Goal: Transaction & Acquisition: Book appointment/travel/reservation

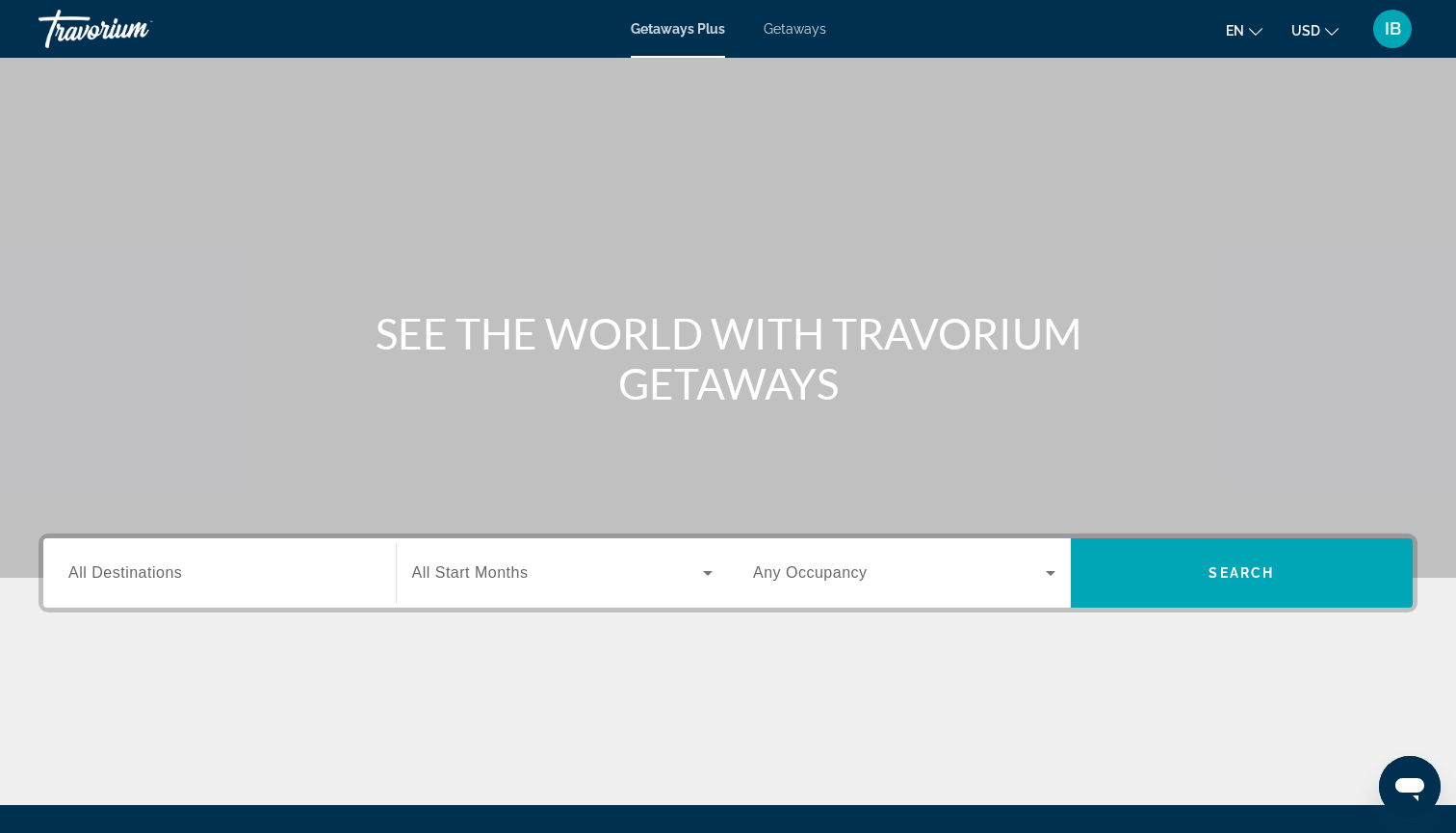
click at [782, 25] on span "Getaways" at bounding box center [794, 29] width 63 height 15
click at [149, 587] on div "Search widget" at bounding box center [220, 573] width 302 height 55
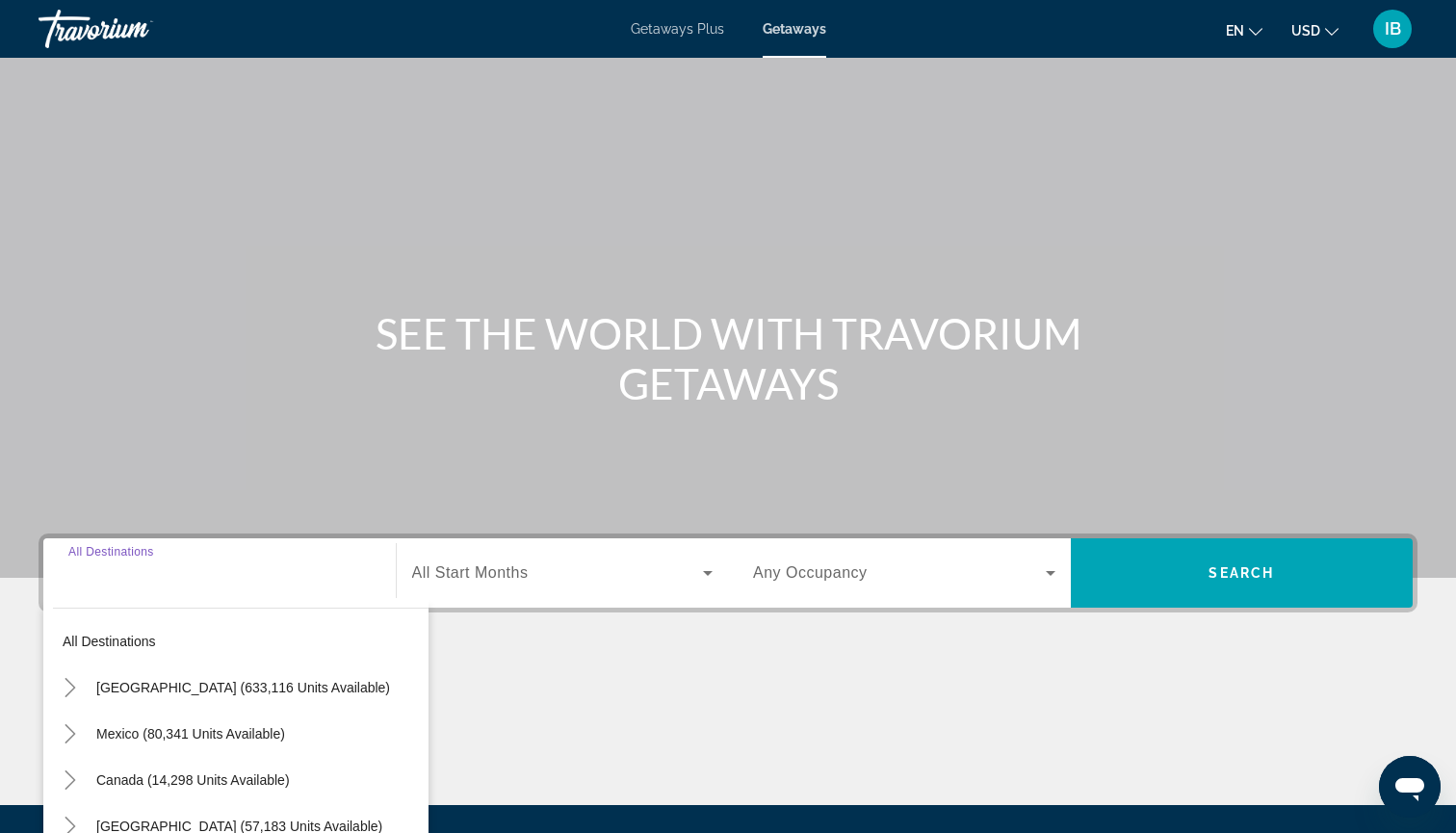
scroll to position [208, 0]
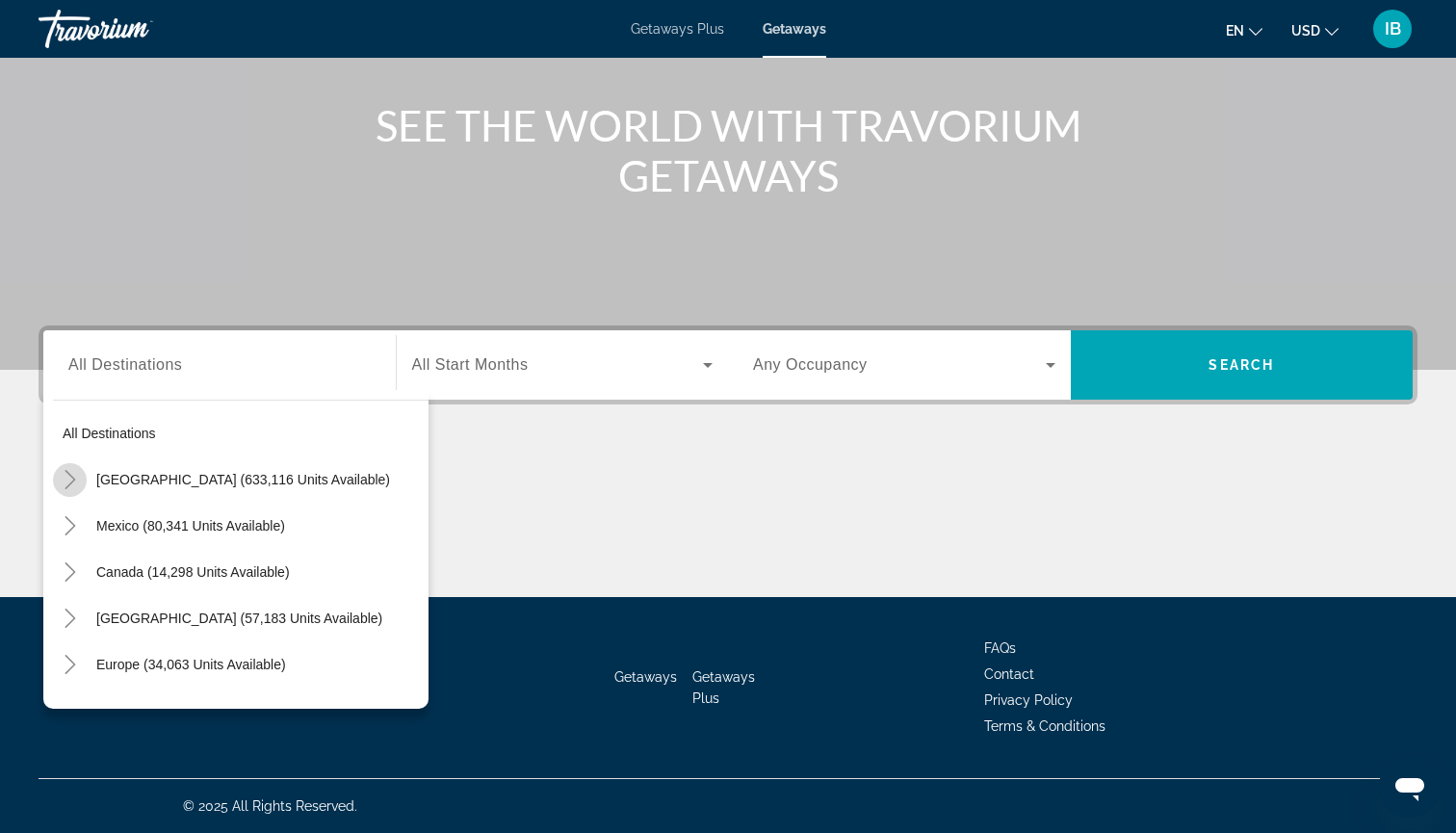
click at [76, 480] on icon "Toggle United States (633,116 units available)" at bounding box center [71, 480] width 19 height 19
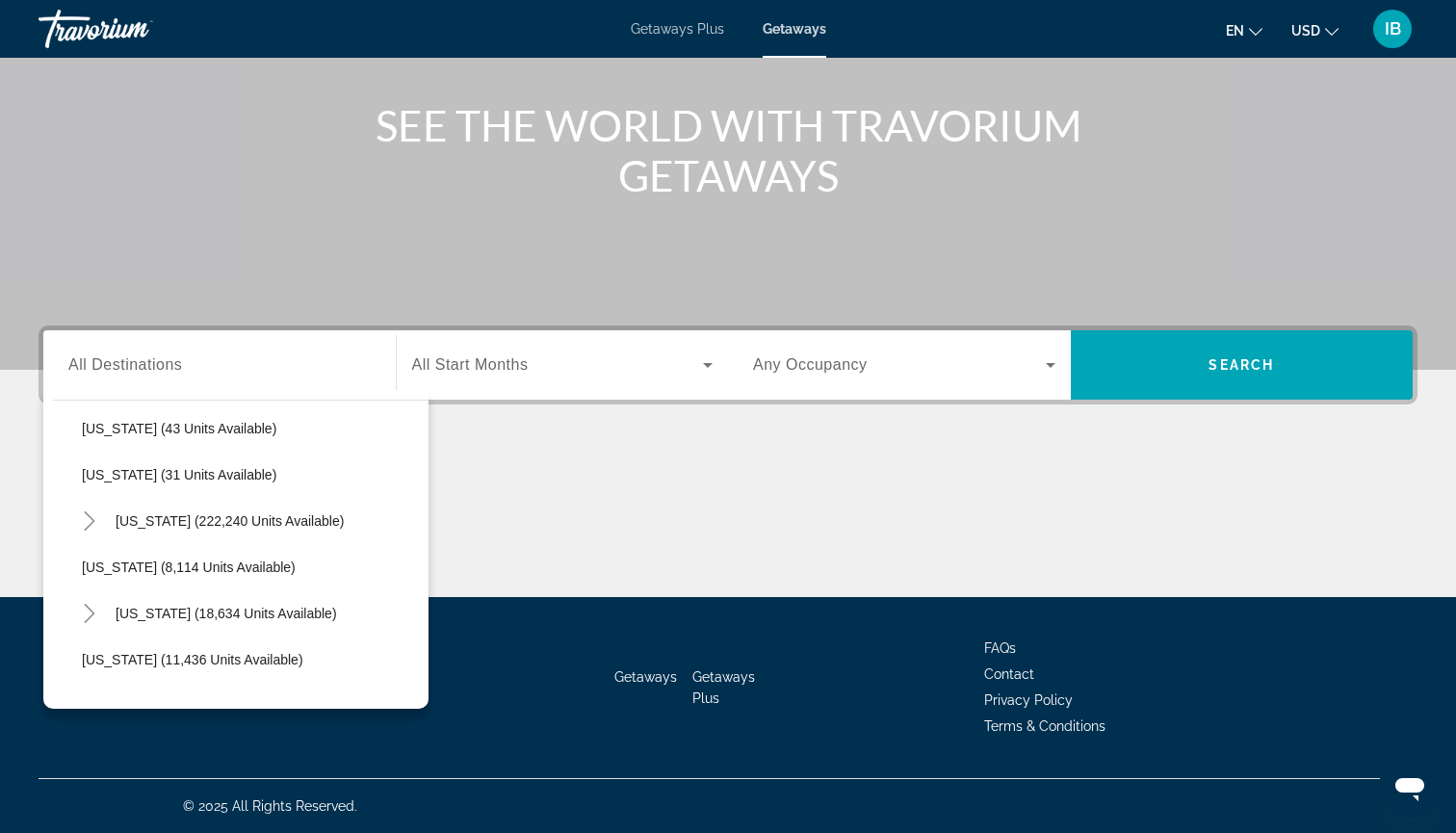
scroll to position [343, 0]
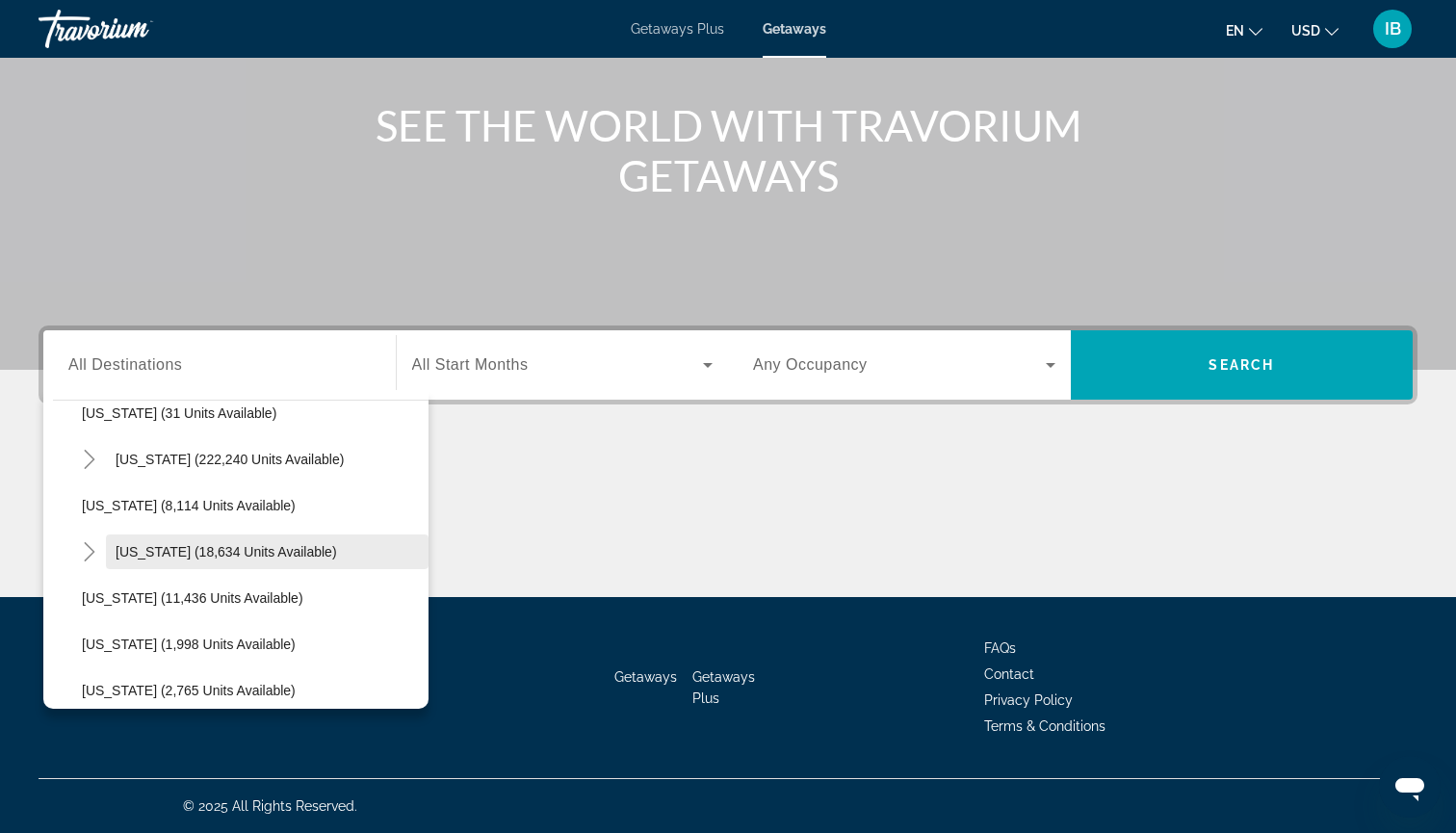
click at [141, 544] on span "Hawaii (18,634 units available)" at bounding box center [225, 551] width 222 height 15
type input "**********"
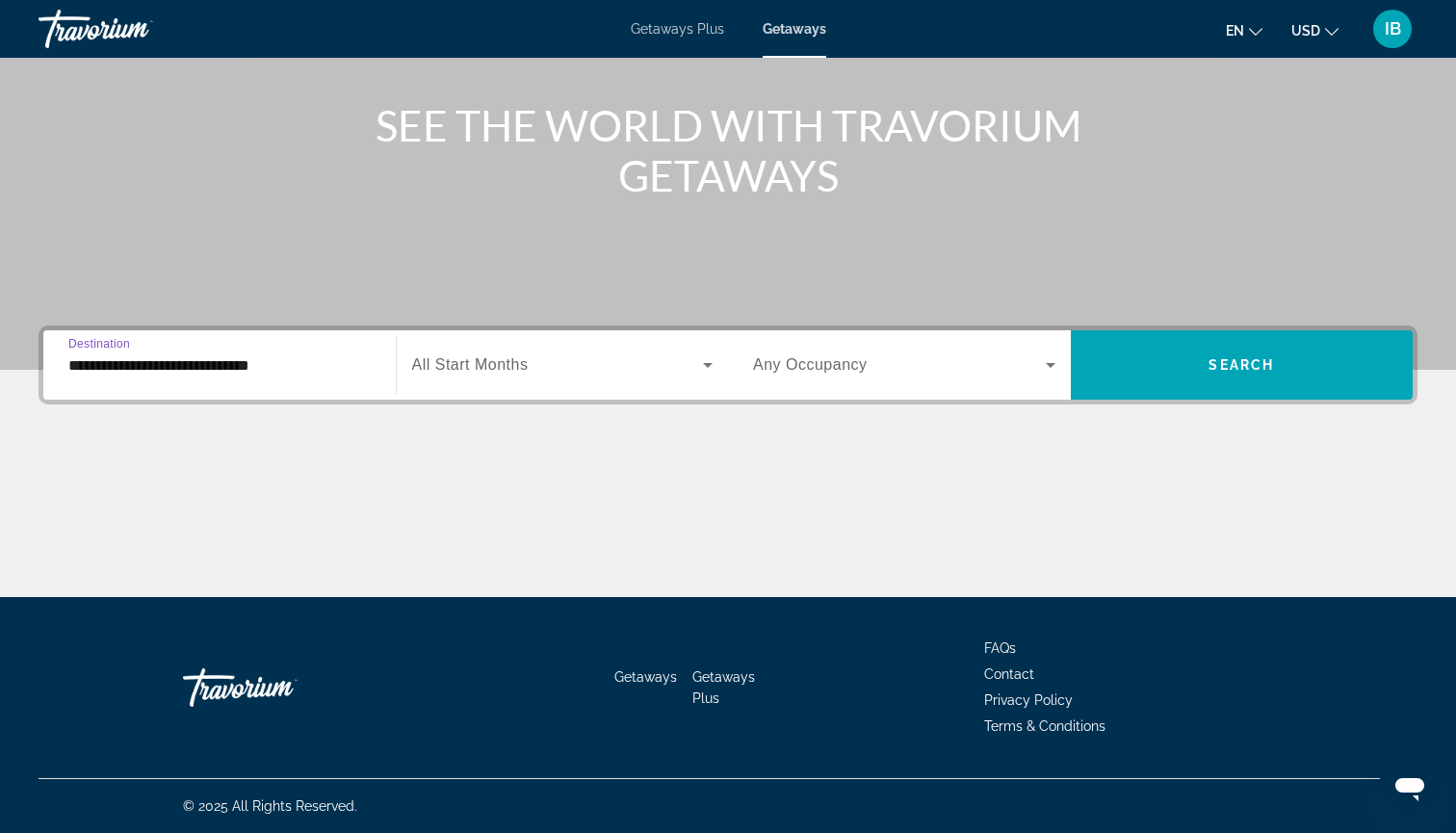
click at [503, 374] on span "Search widget" at bounding box center [558, 365] width 292 height 23
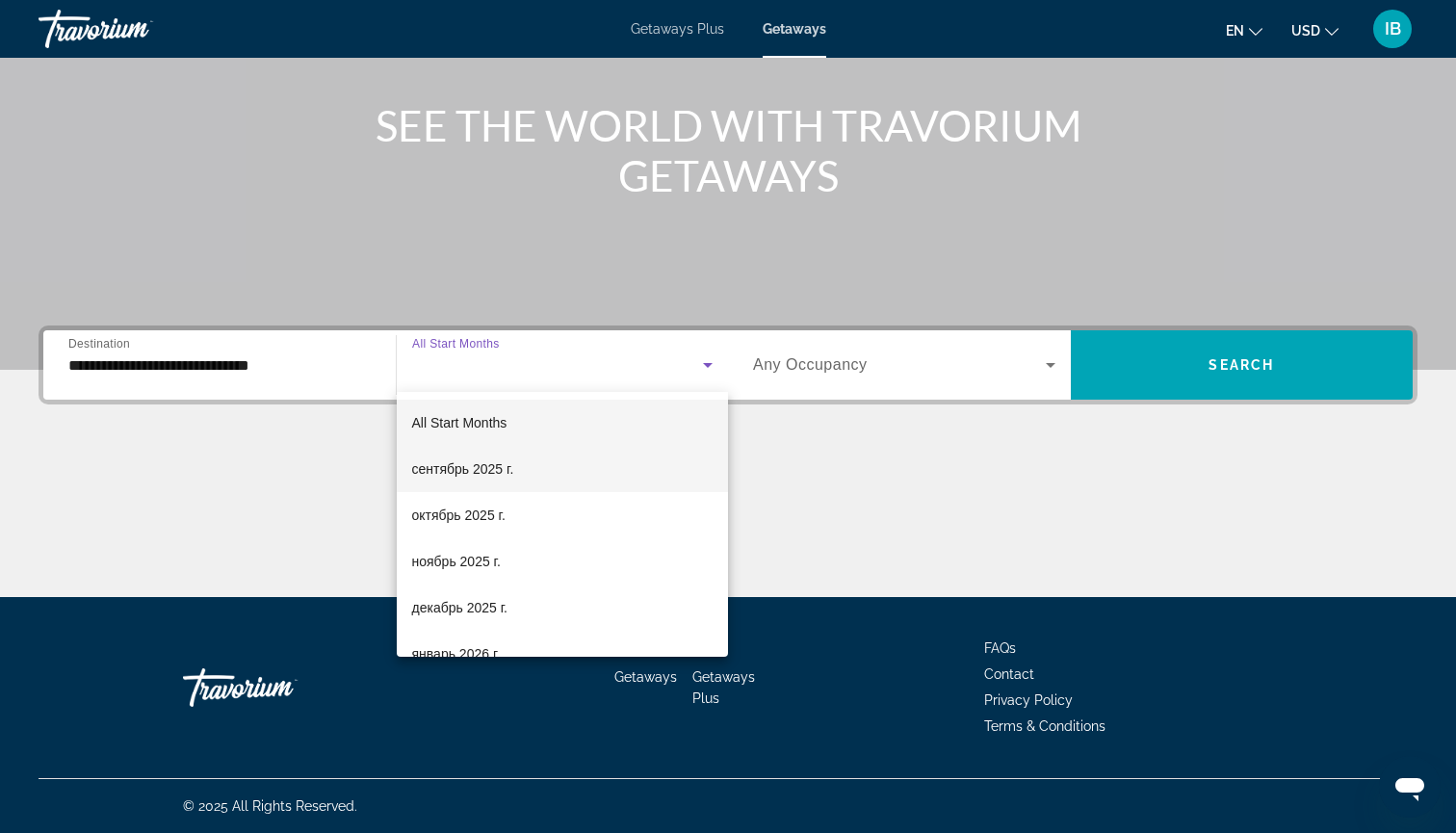
click at [470, 456] on mat-option "сентябрь 2025 г." at bounding box center [562, 469] width 332 height 46
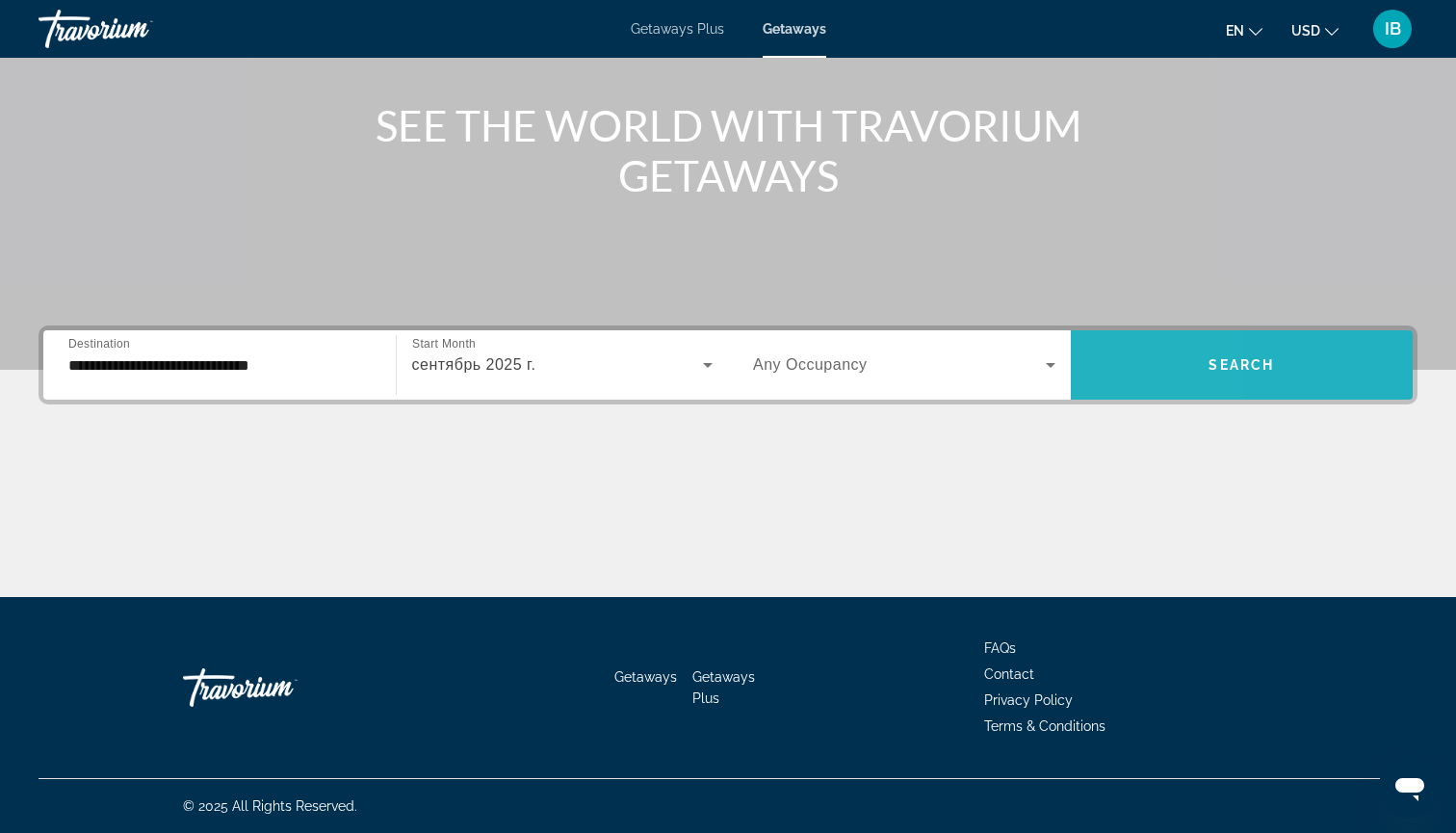
click at [1085, 383] on span "Search widget" at bounding box center [1242, 365] width 342 height 46
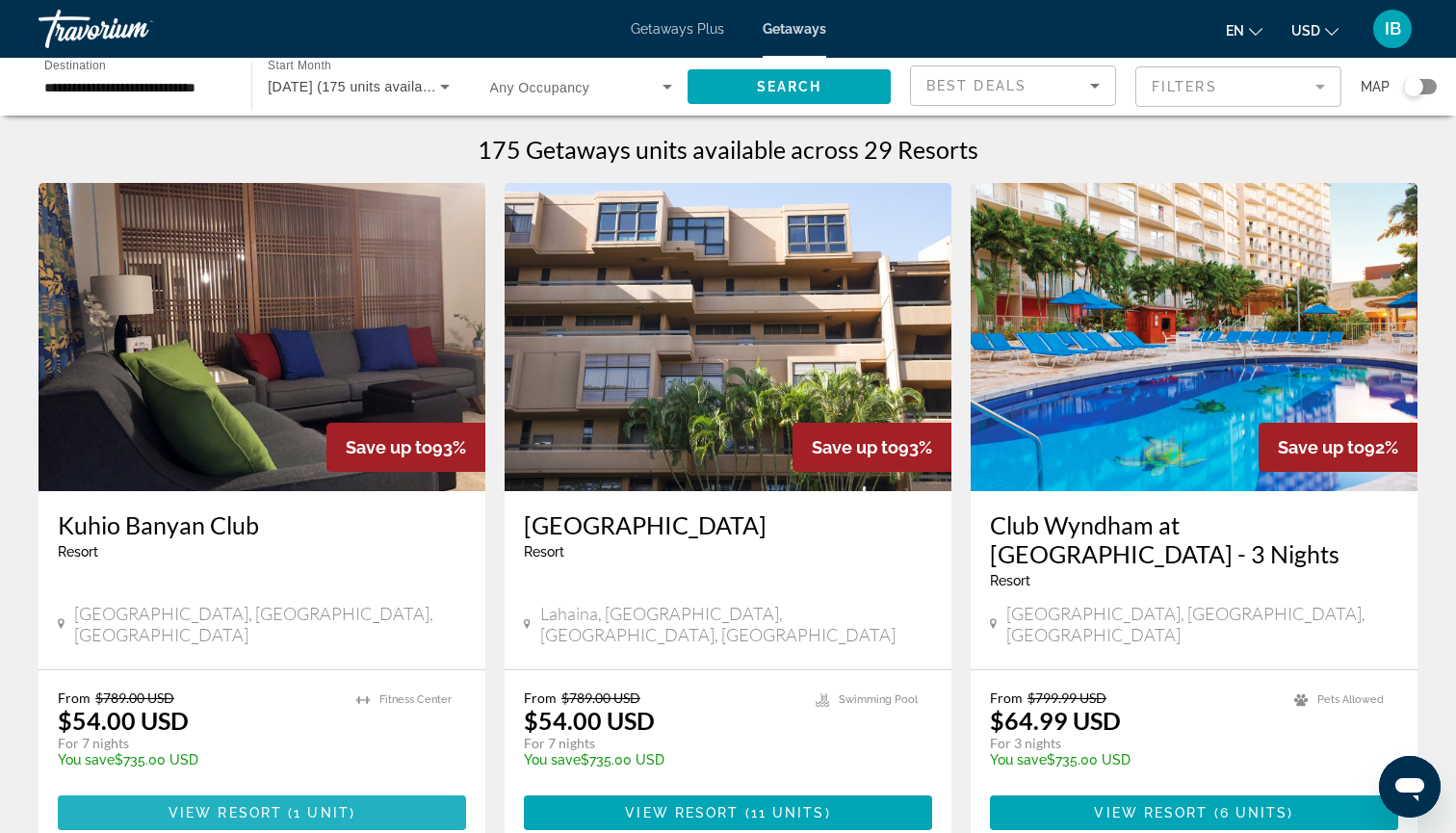
click at [219, 801] on span "Main content" at bounding box center [262, 813] width 408 height 46
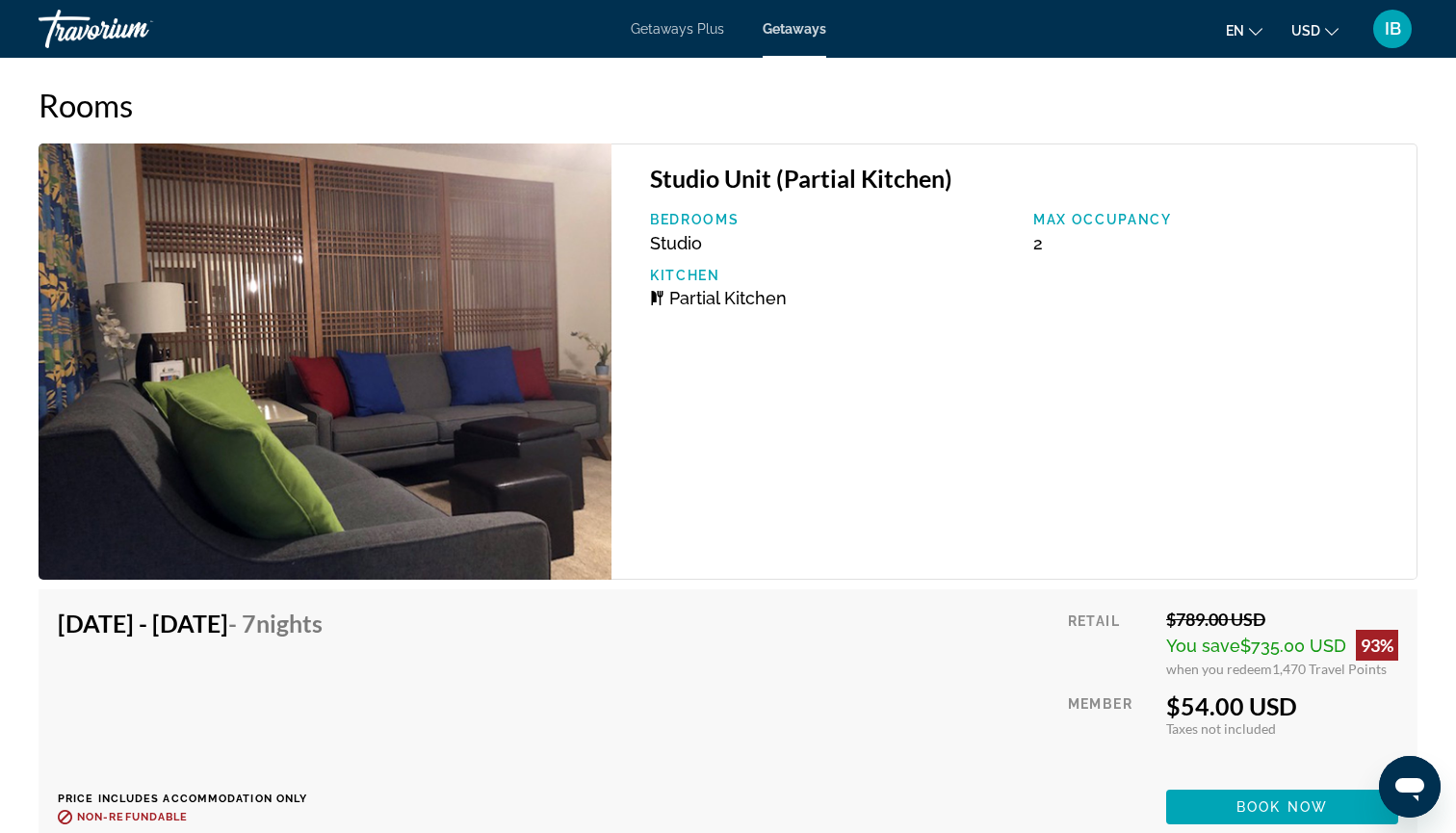
scroll to position [3144, 0]
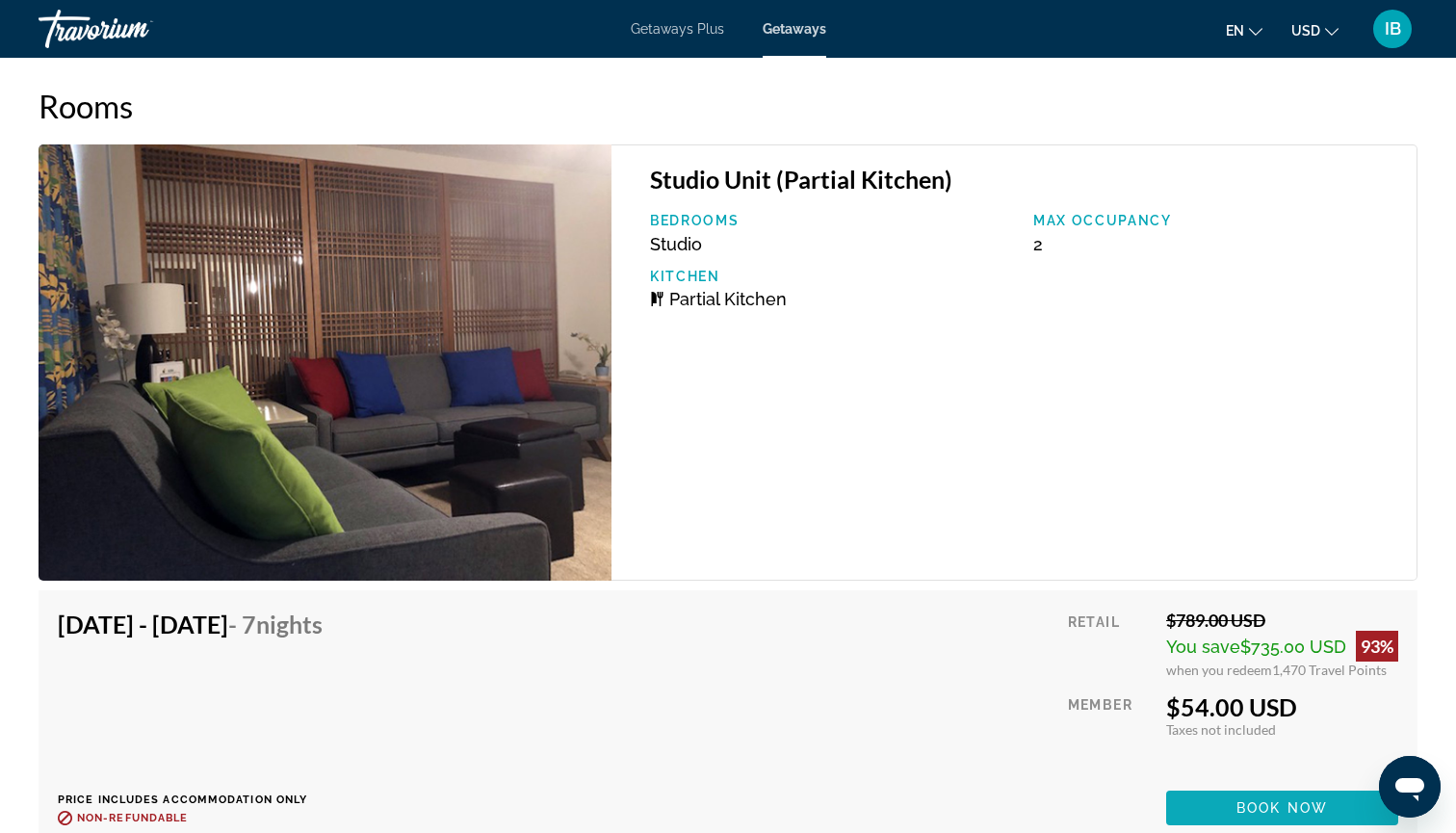
click at [1210, 790] on span "Main content" at bounding box center [1282, 808] width 232 height 46
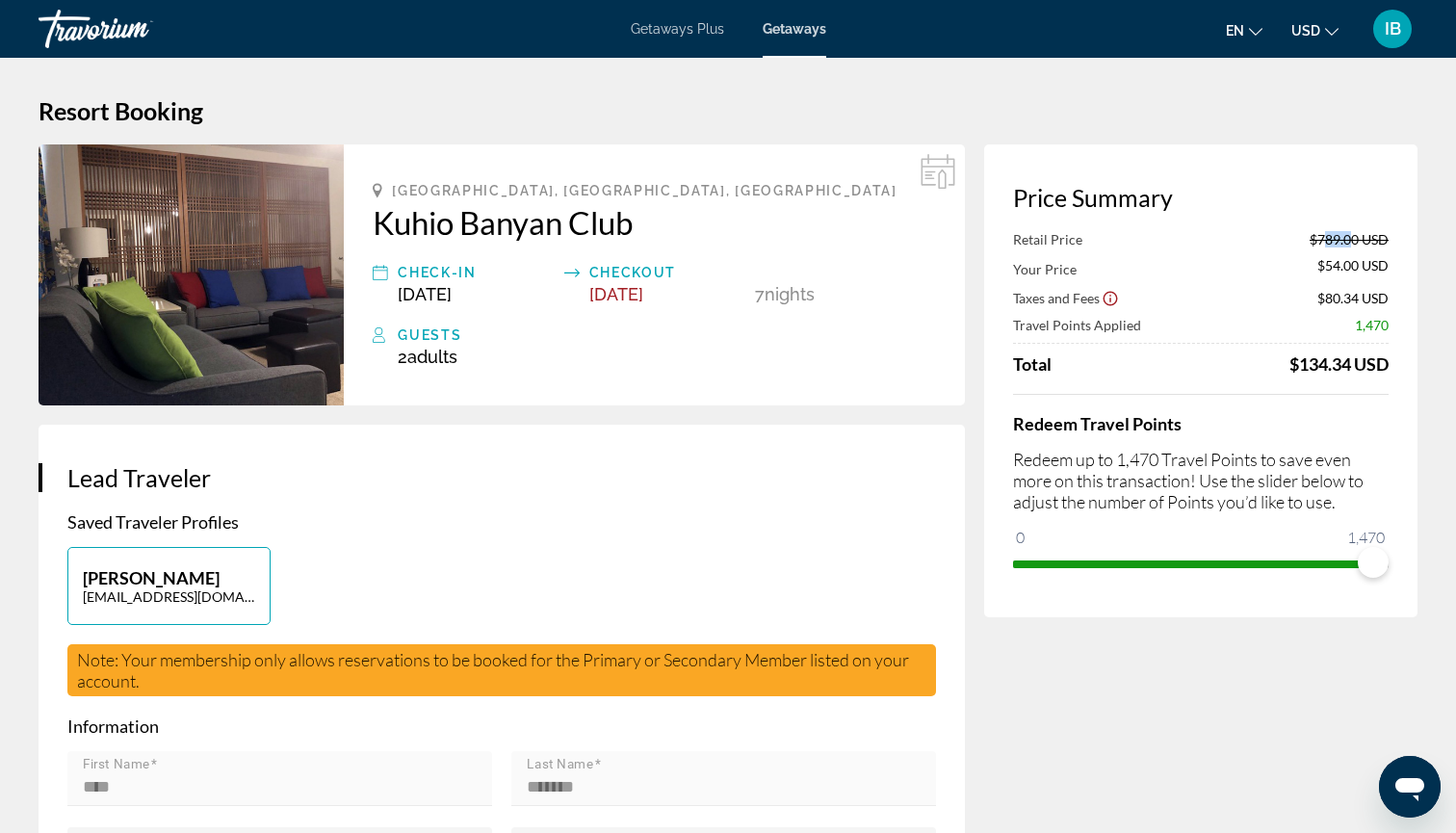
drag, startPoint x: 1316, startPoint y: 245, endPoint x: 1342, endPoint y: 247, distance: 26.1
click at [1342, 247] on span "$789.00 USD" at bounding box center [1349, 239] width 79 height 16
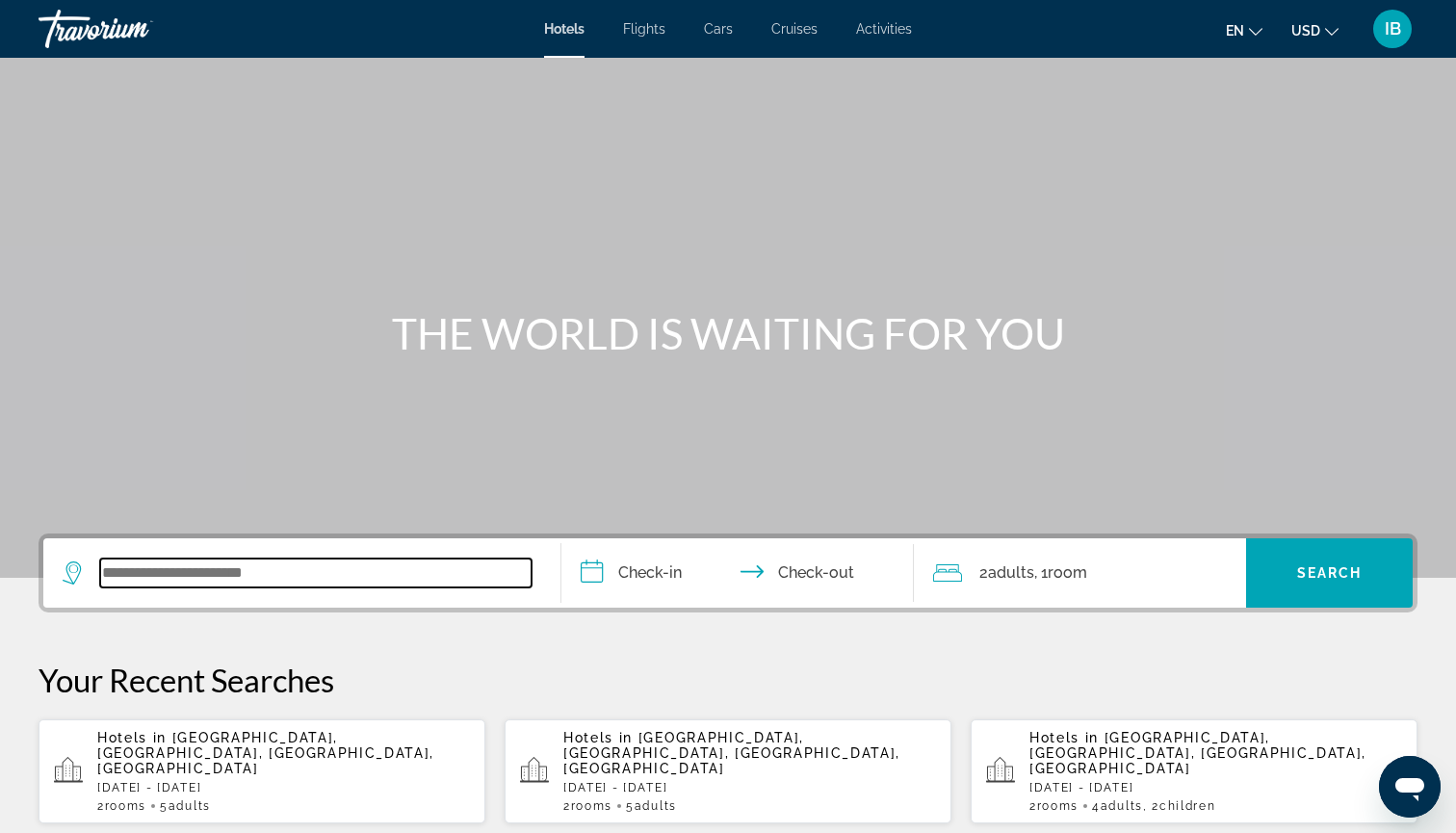
click at [159, 584] on input "Search widget" at bounding box center [315, 573] width 431 height 29
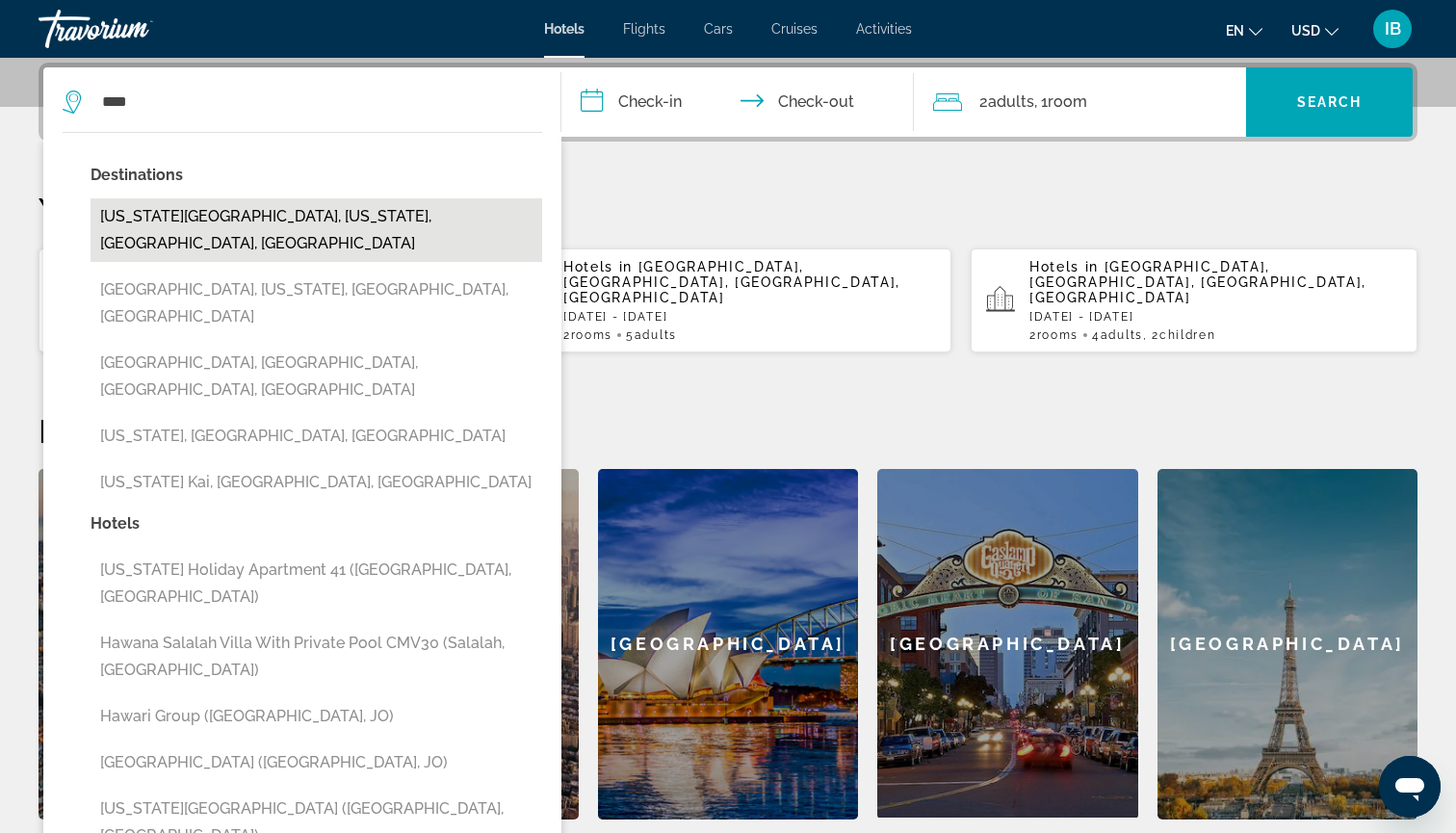
drag, startPoint x: 193, startPoint y: 104, endPoint x: 180, endPoint y: 213, distance: 109.8
click at [180, 213] on button "[US_STATE][GEOGRAPHIC_DATA], [US_STATE], [GEOGRAPHIC_DATA], [GEOGRAPHIC_DATA]" at bounding box center [316, 230] width 452 height 64
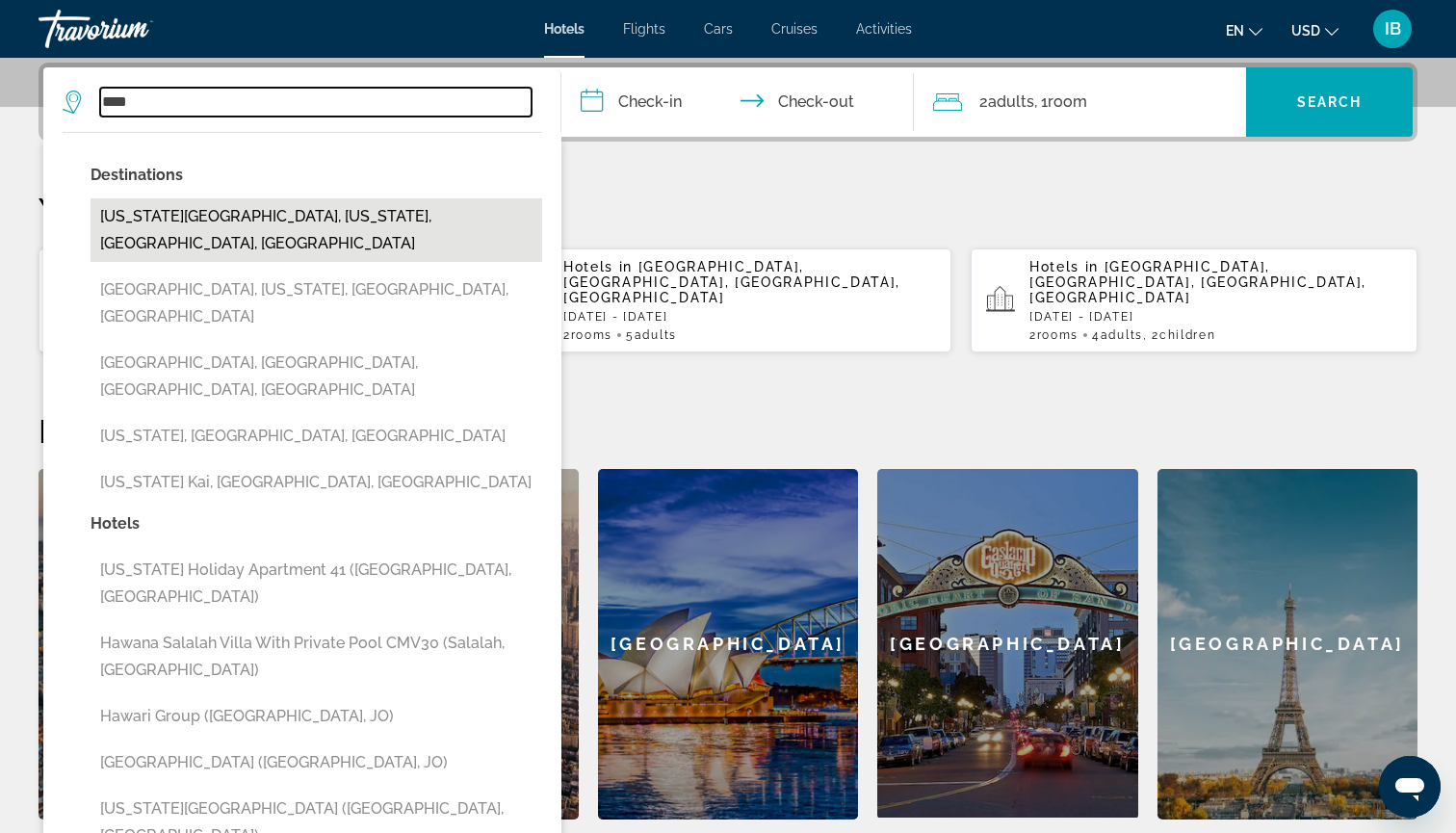
type input "**********"
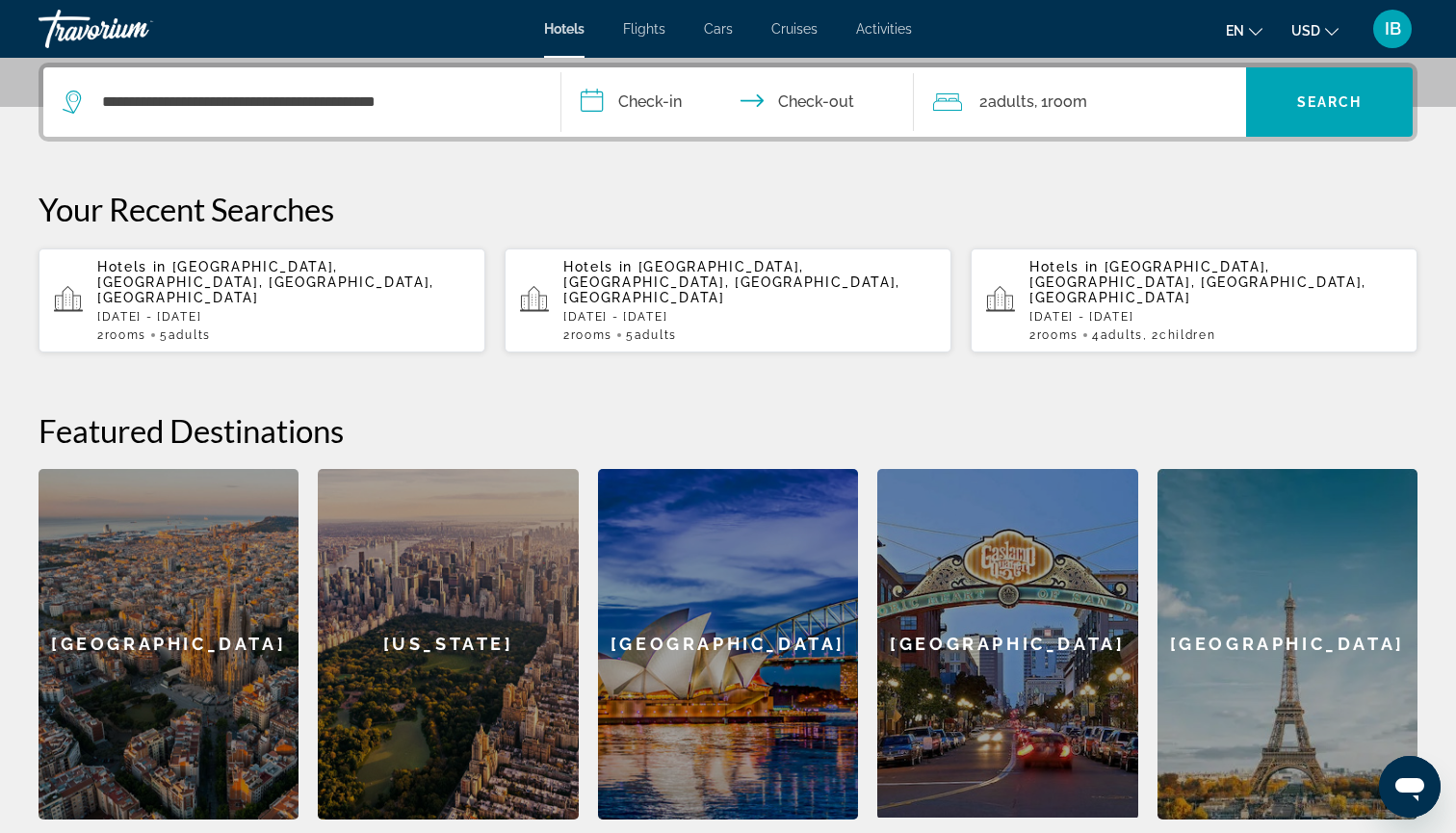
click at [604, 96] on input "**********" at bounding box center [741, 105] width 360 height 75
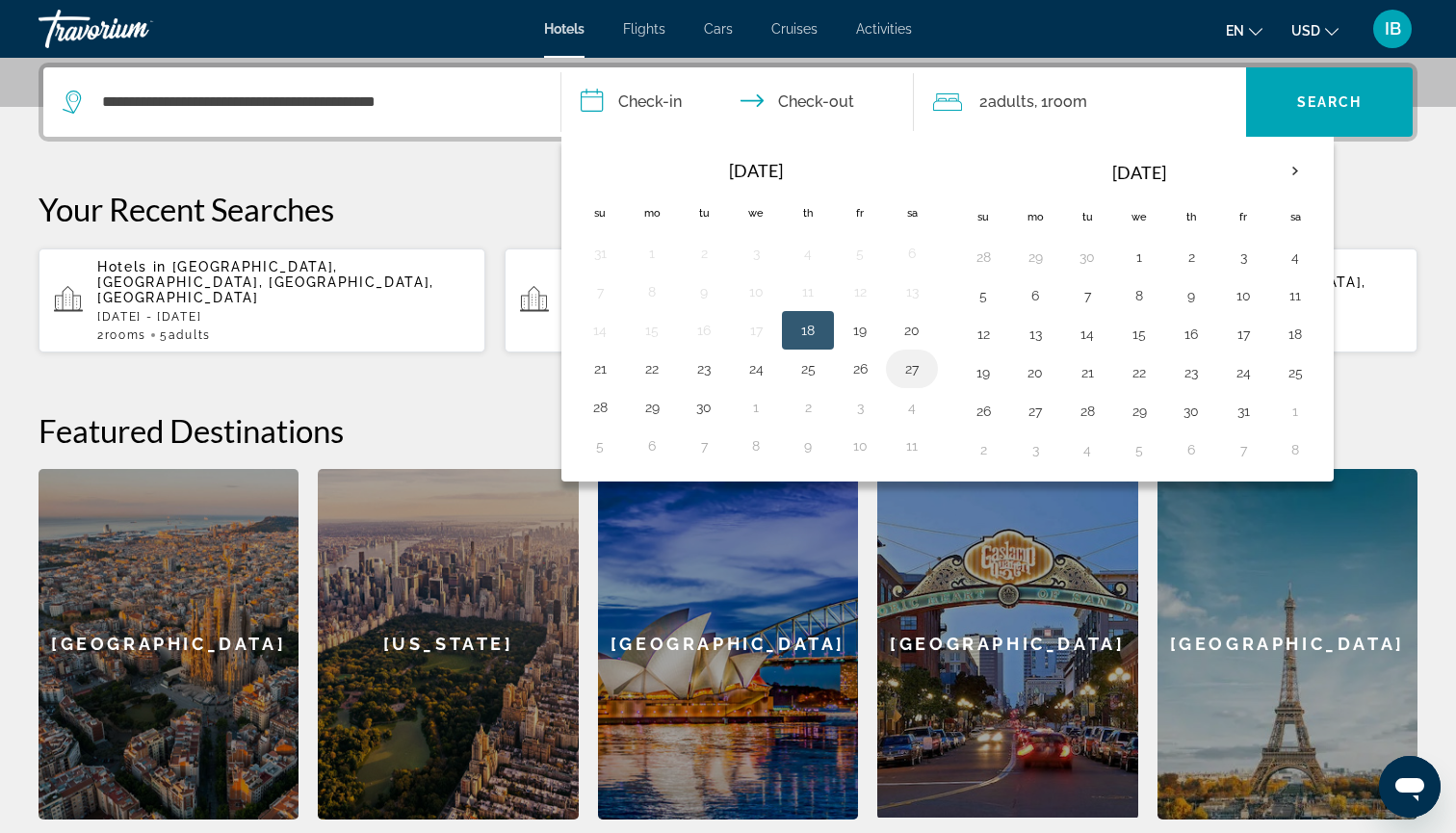
click at [913, 381] on button "27" at bounding box center [911, 369] width 31 height 27
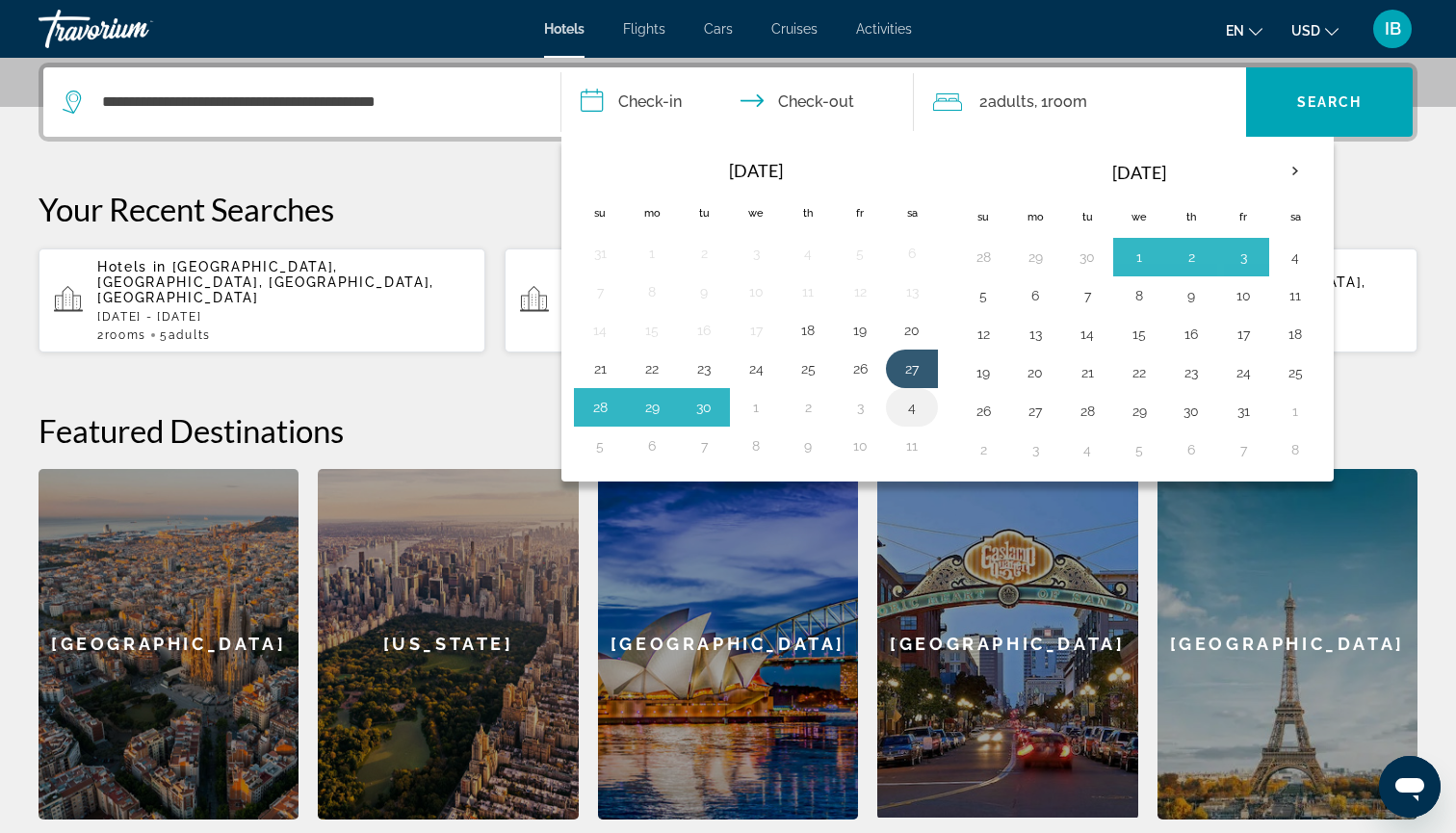
click at [911, 421] on td "4" at bounding box center [911, 407] width 52 height 39
click at [912, 408] on button "4" at bounding box center [911, 407] width 31 height 27
type input "**********"
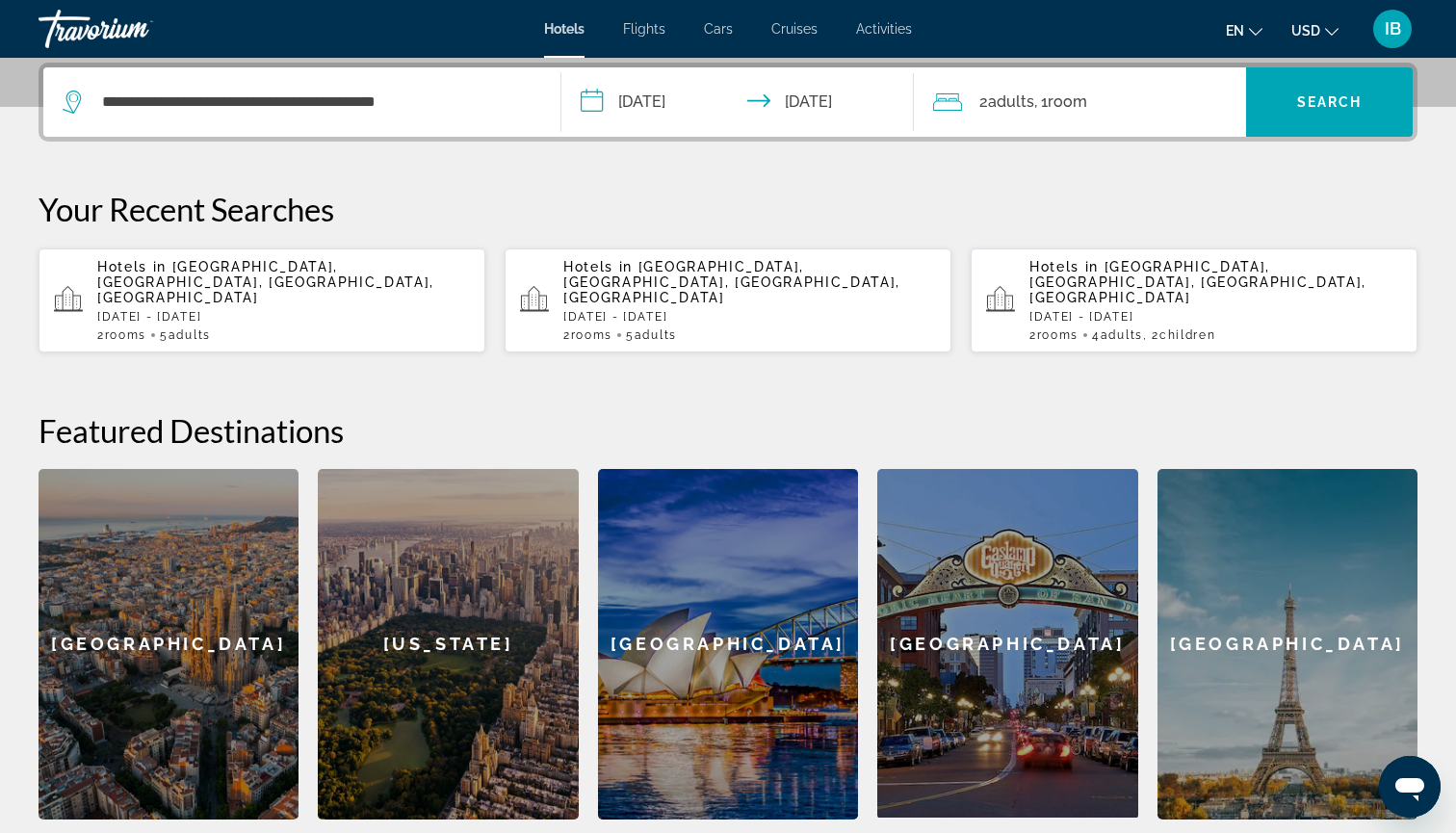
click at [1147, 111] on div "2 Adult Adults , 1 Room rooms" at bounding box center [1089, 103] width 313 height 27
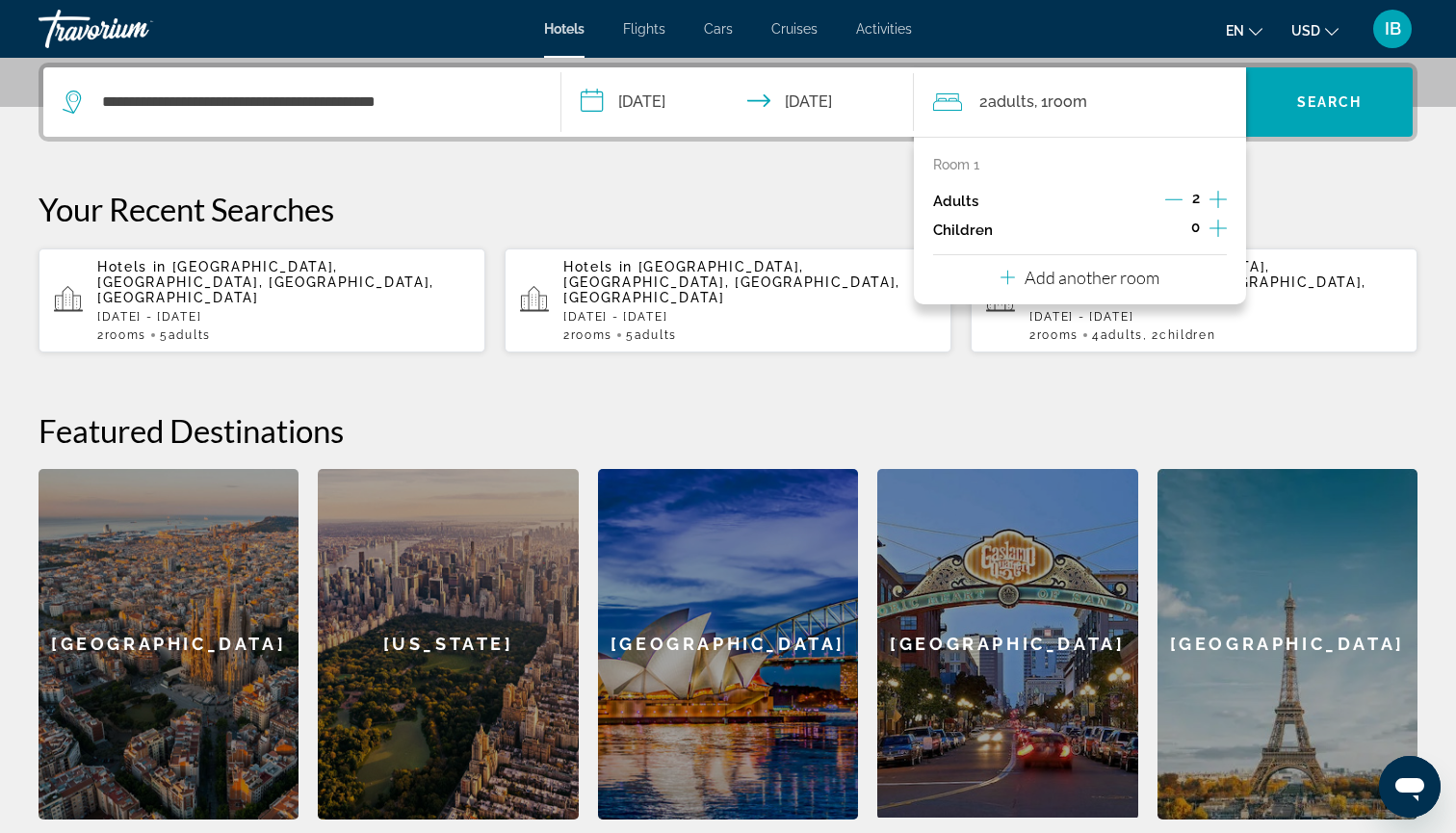
click at [1224, 230] on icon "Increment children" at bounding box center [1218, 228] width 17 height 23
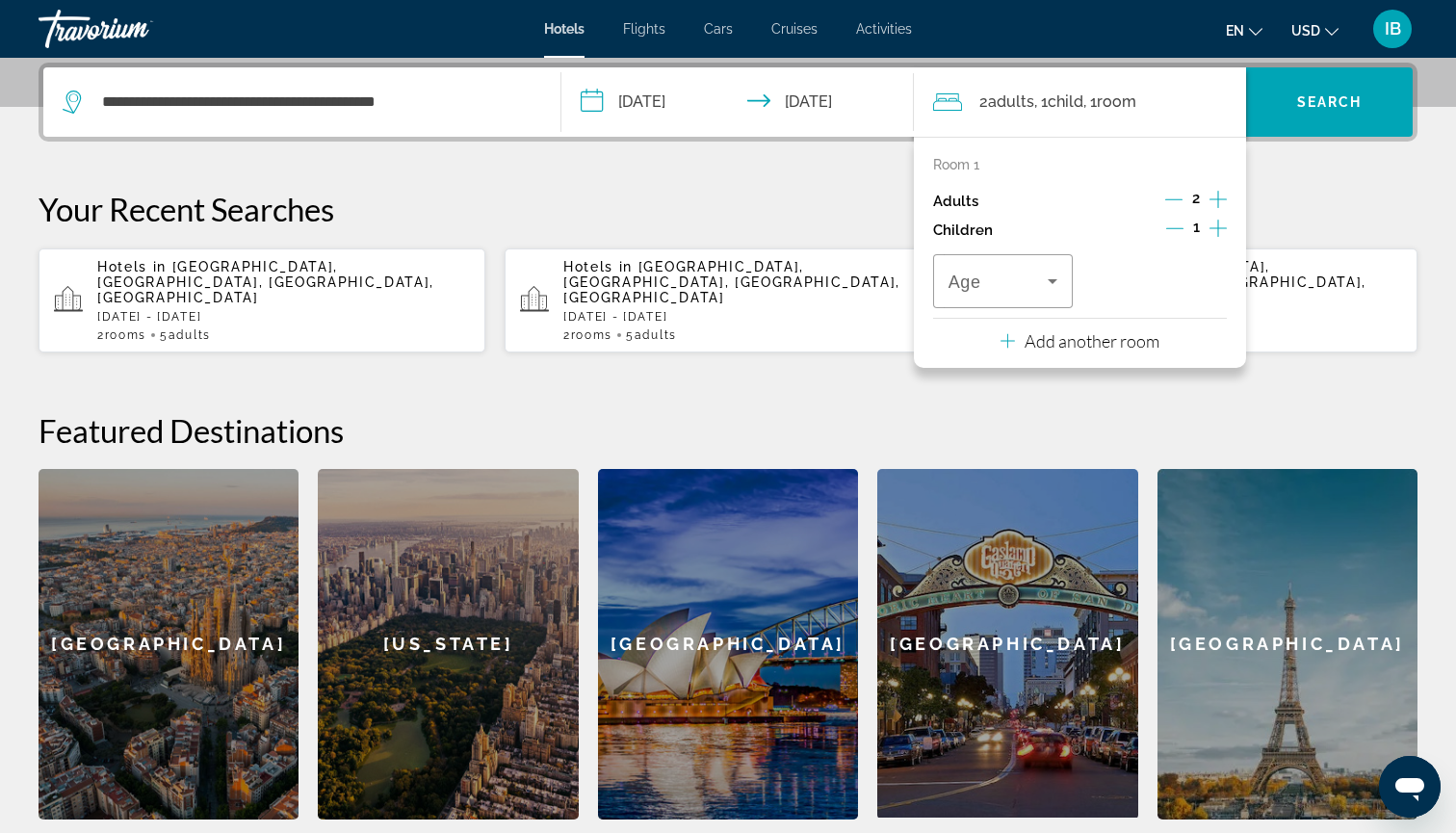
click at [1224, 230] on icon "Increment children" at bounding box center [1218, 228] width 17 height 23
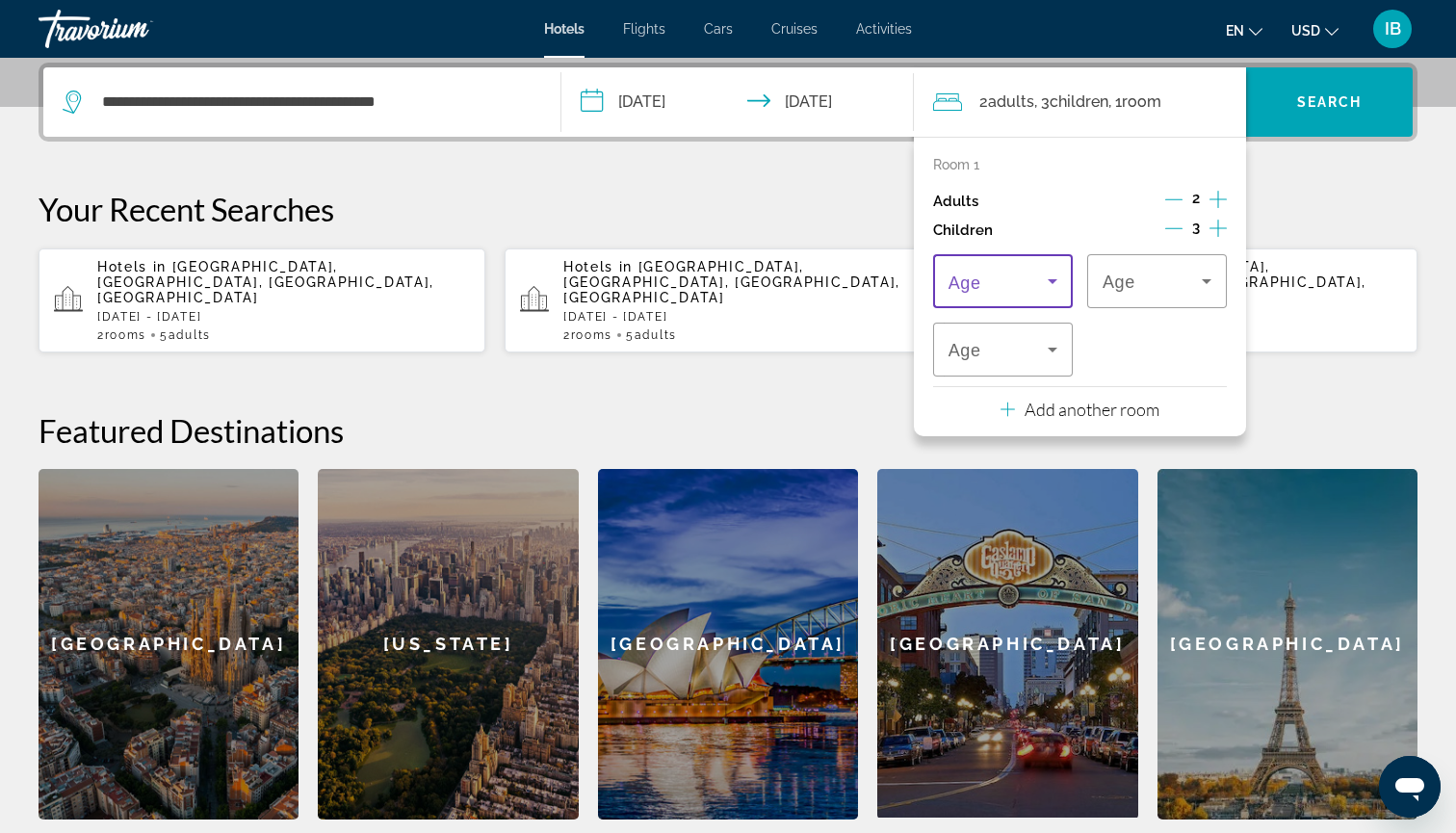
click at [1021, 286] on span "Travelers: 2 adults, 3 children" at bounding box center [997, 282] width 99 height 23
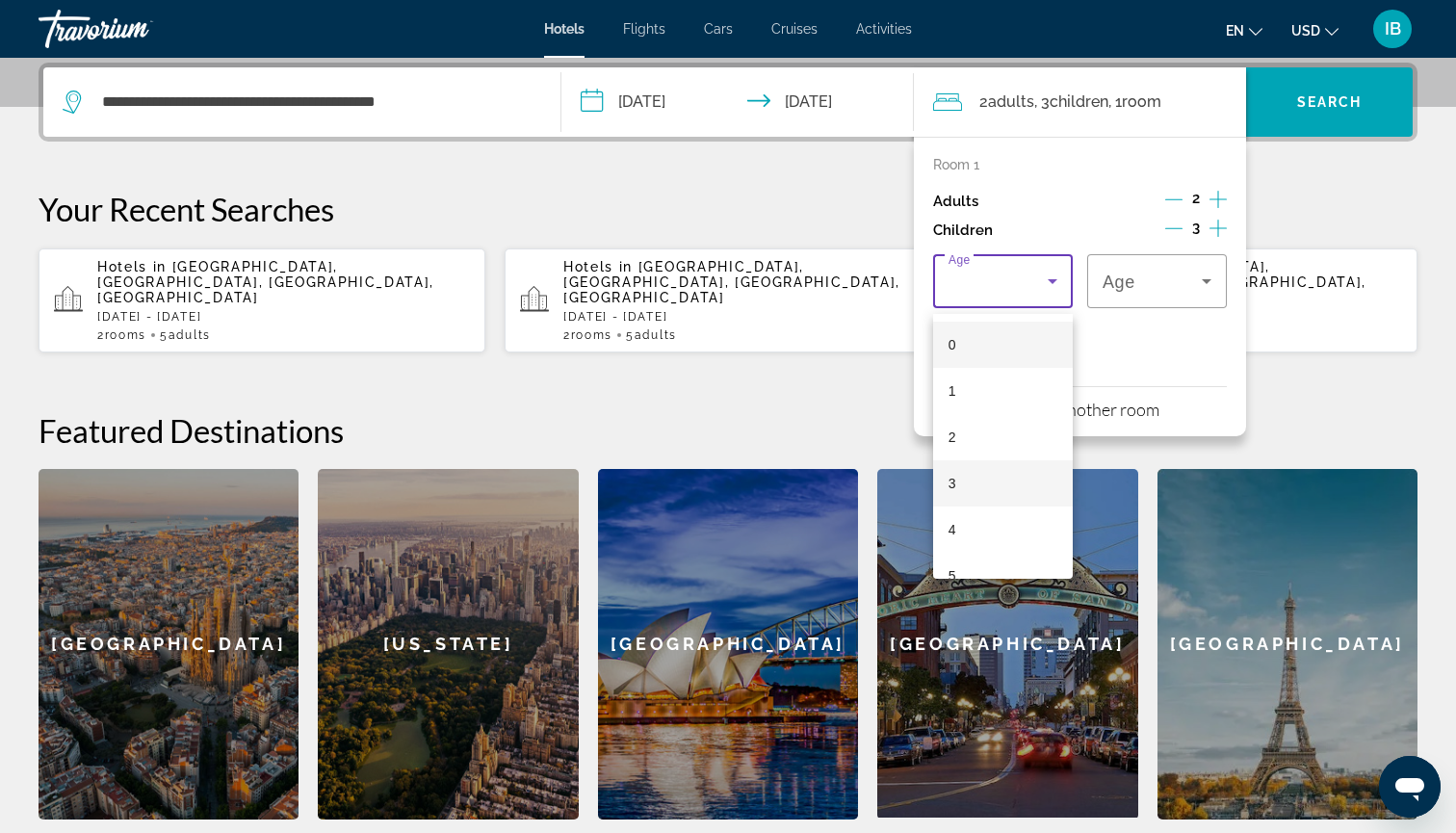
click at [995, 478] on mat-option "3" at bounding box center [1002, 484] width 139 height 46
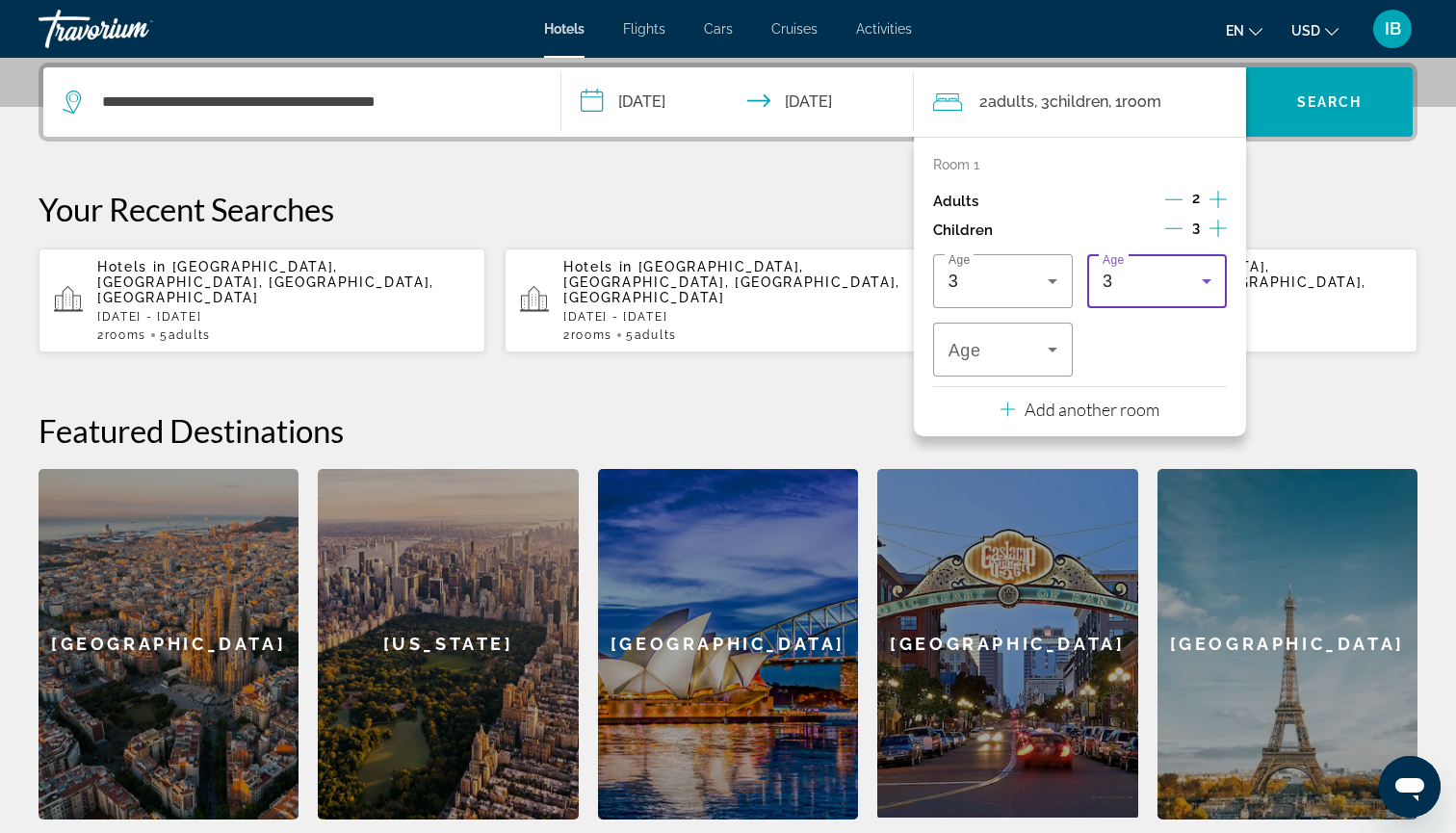
click at [1121, 285] on div "3" at bounding box center [1151, 282] width 99 height 23
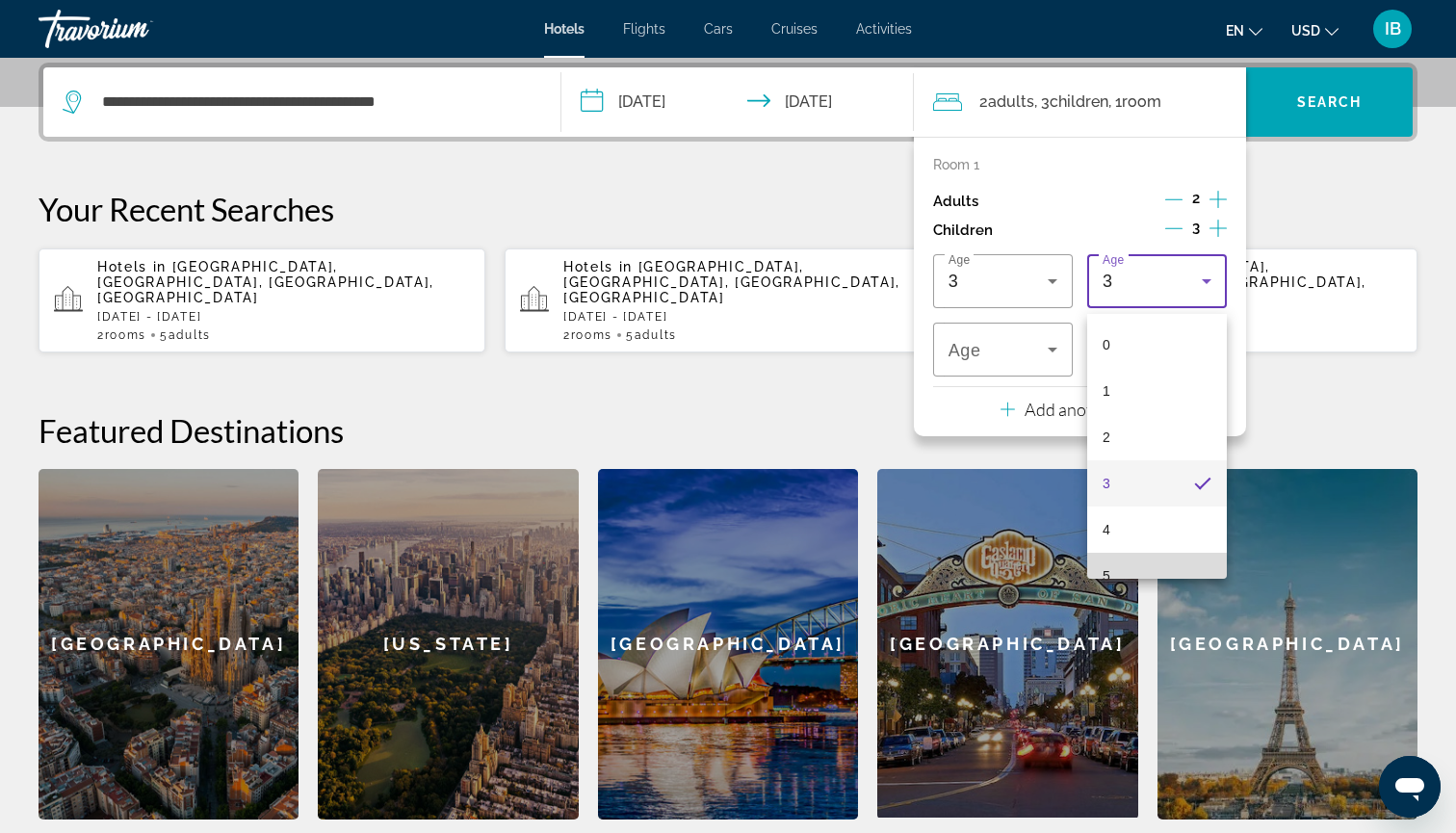
click at [1111, 552] on mat-option "5" at bounding box center [1156, 576] width 139 height 46
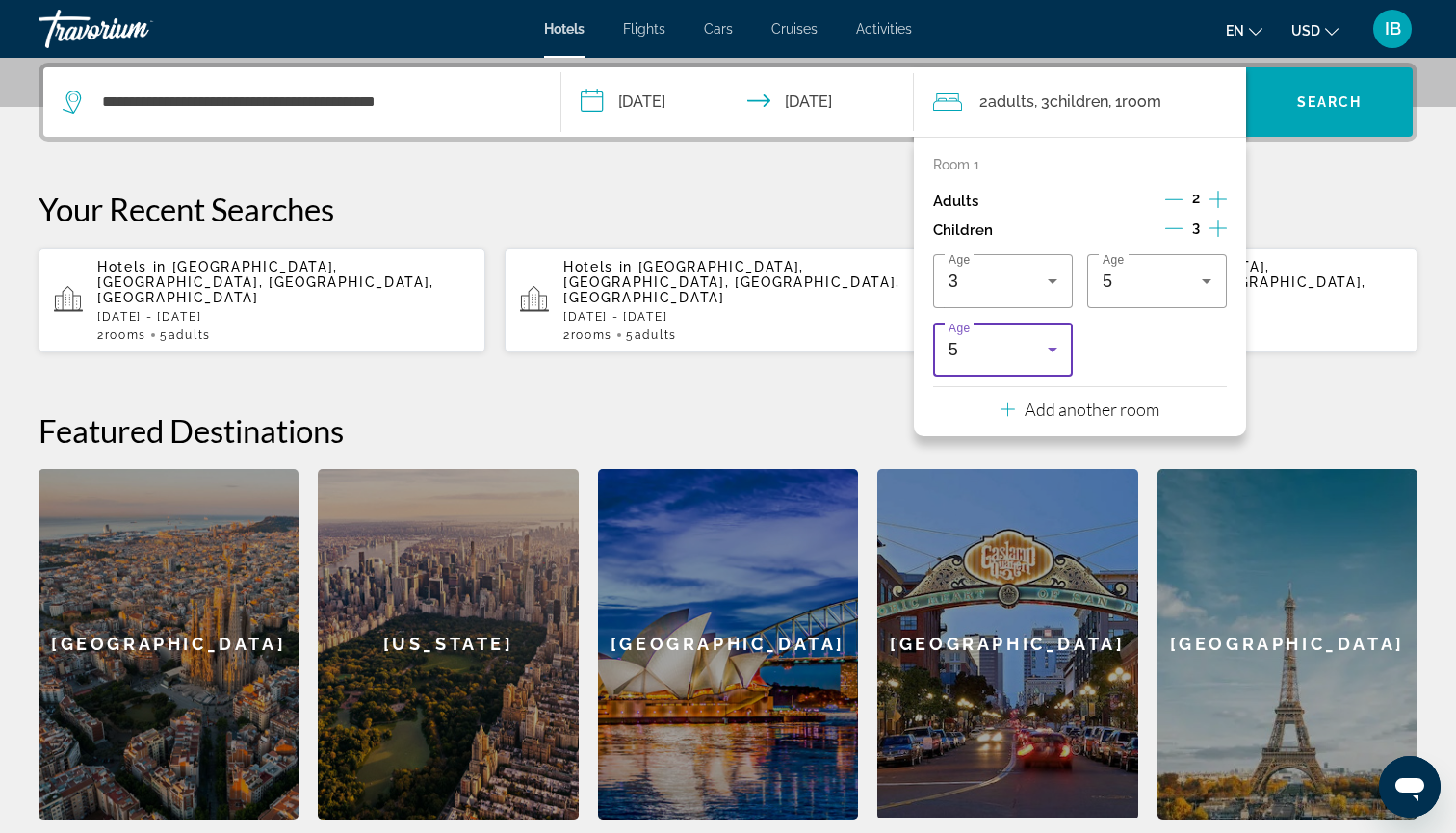
click at [1011, 367] on div "5" at bounding box center [1002, 349] width 108 height 54
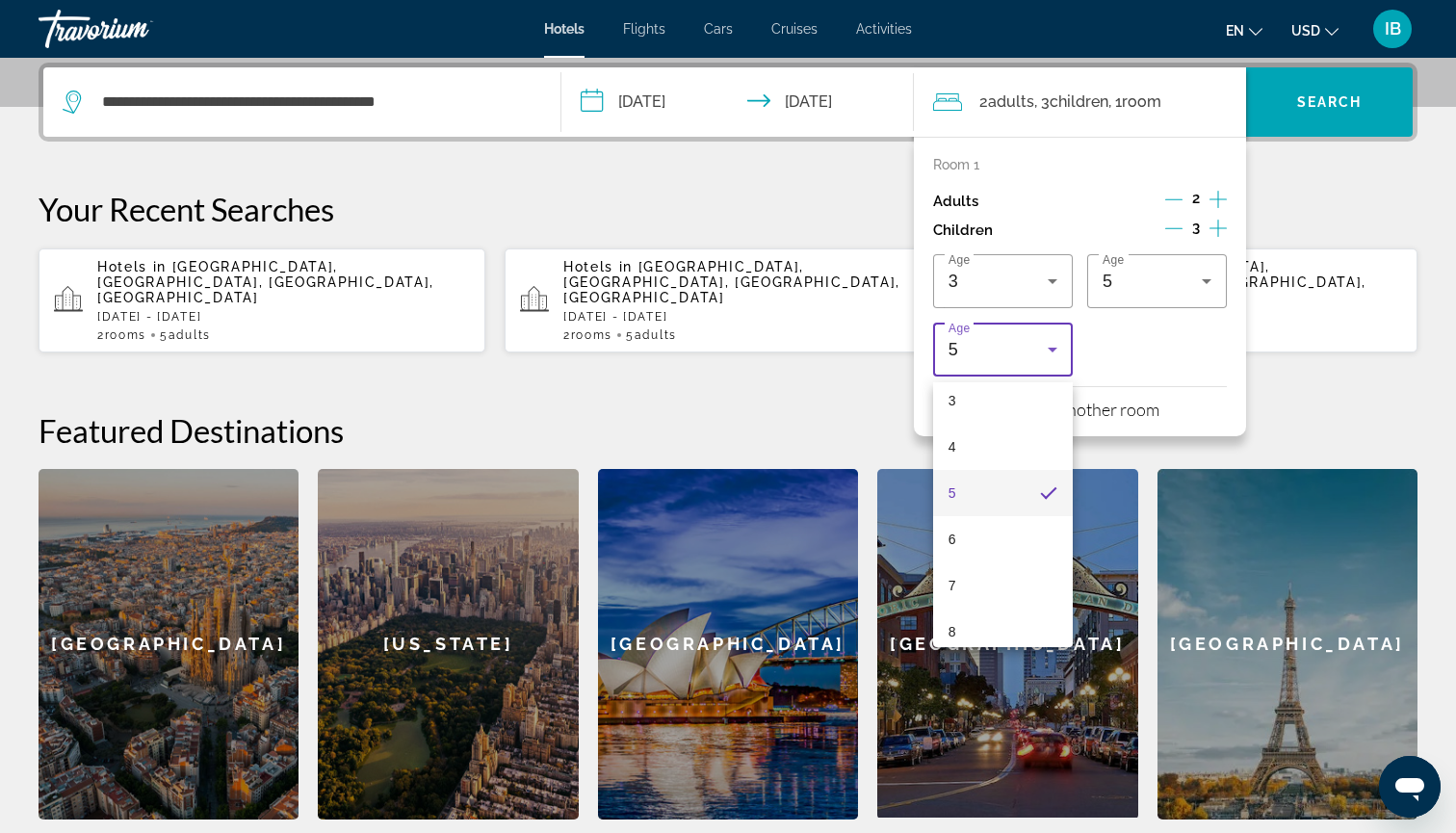
scroll to position [167, 0]
click at [1027, 499] on mat-option "6" at bounding box center [1002, 522] width 139 height 46
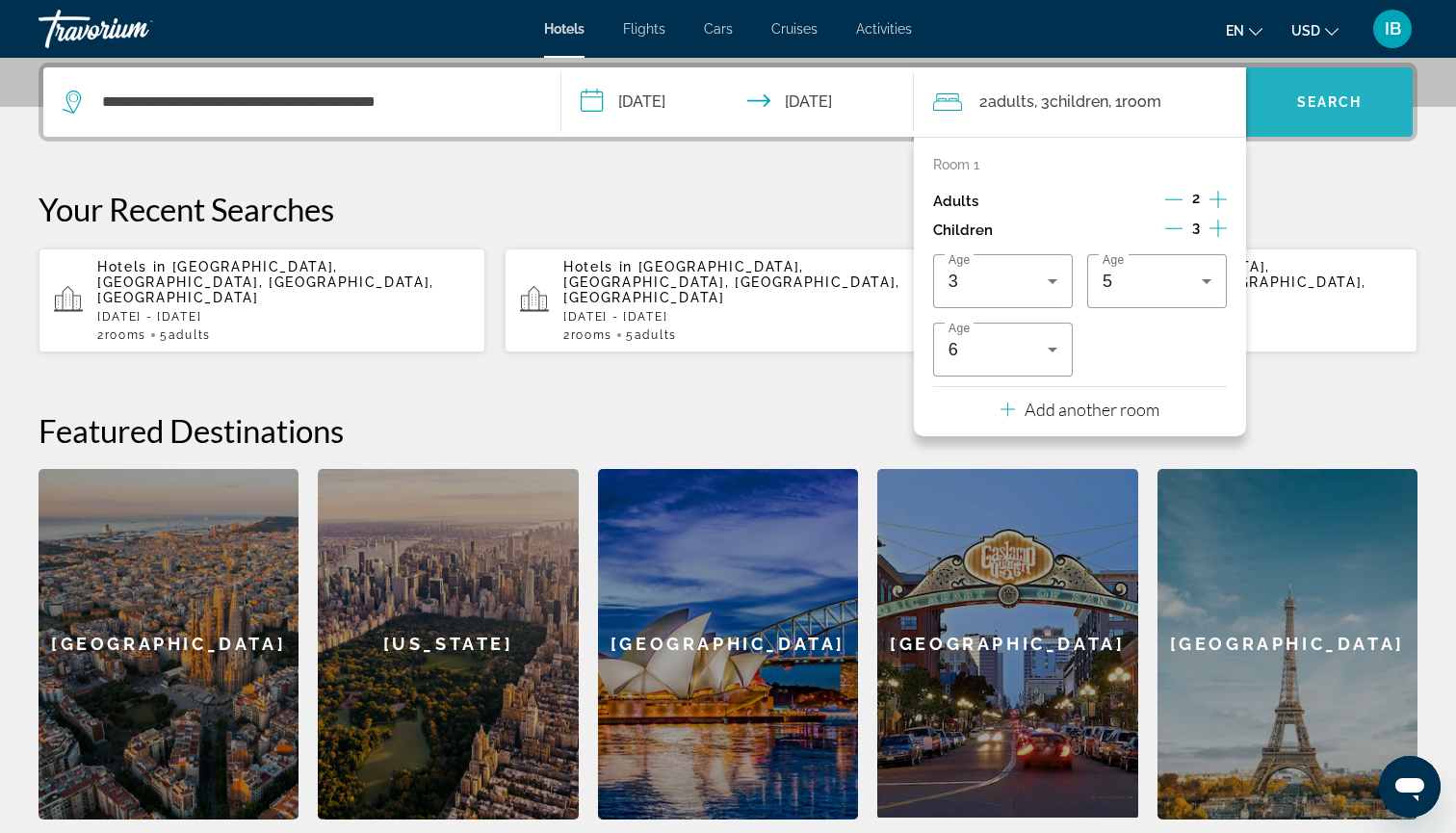
click at [1268, 105] on span "Search widget" at bounding box center [1329, 103] width 166 height 46
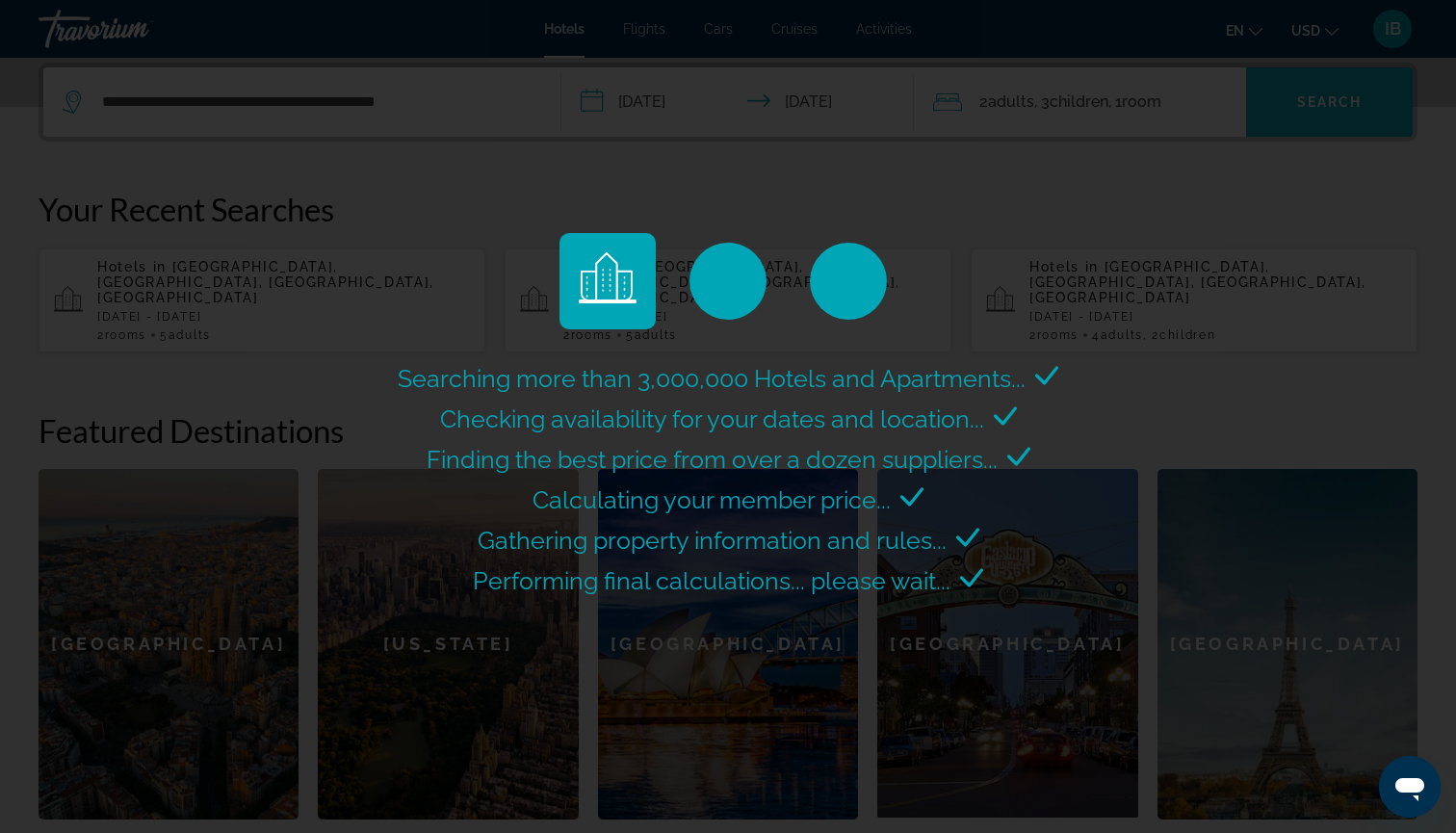
scroll to position [0, 0]
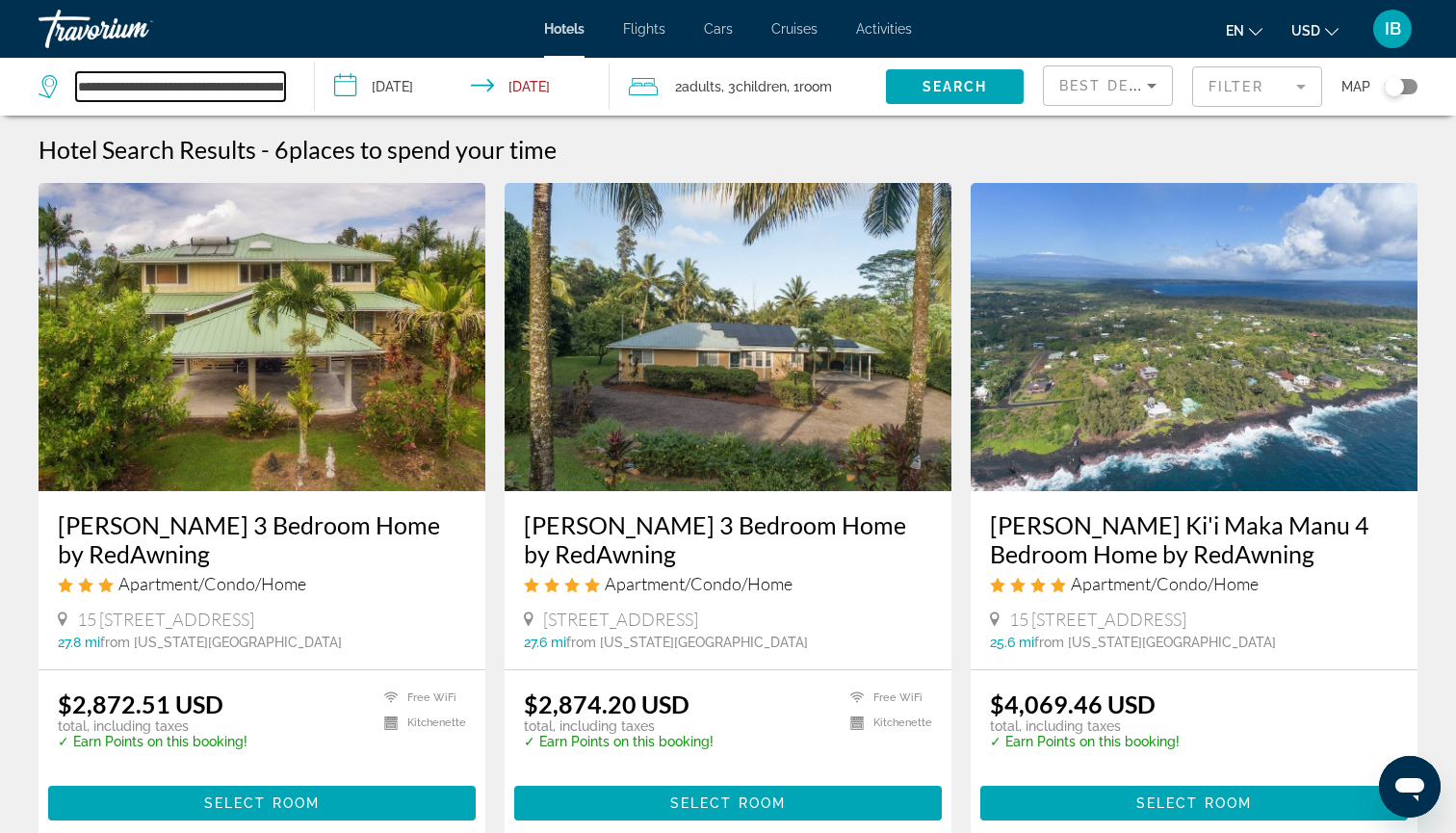
click at [137, 85] on input "**********" at bounding box center [181, 87] width 209 height 29
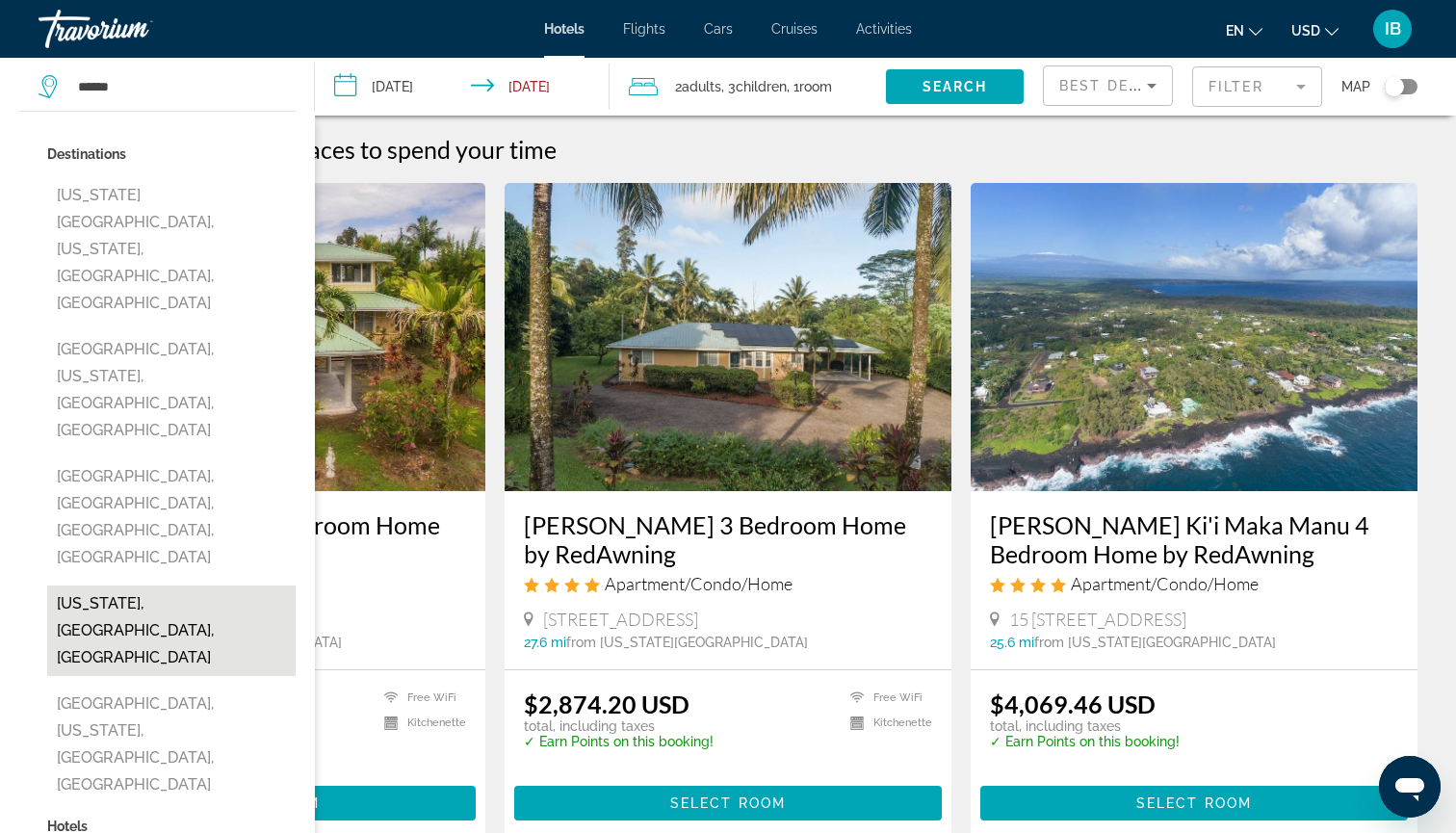
click at [166, 585] on button "[US_STATE], [GEOGRAPHIC_DATA], [GEOGRAPHIC_DATA]" at bounding box center [171, 631] width 249 height 91
type input "**********"
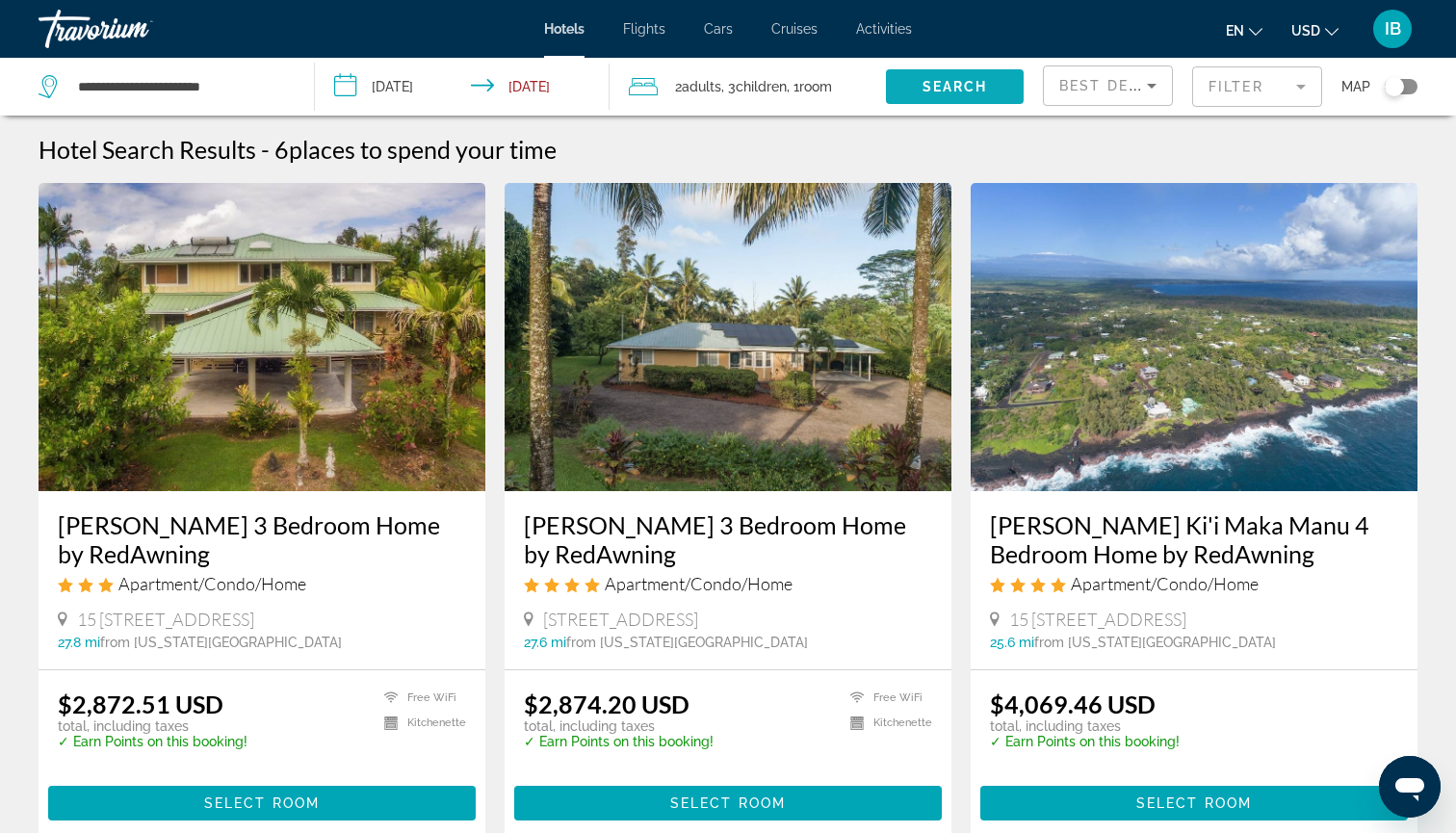
click at [931, 98] on span "Search widget" at bounding box center [954, 87] width 137 height 46
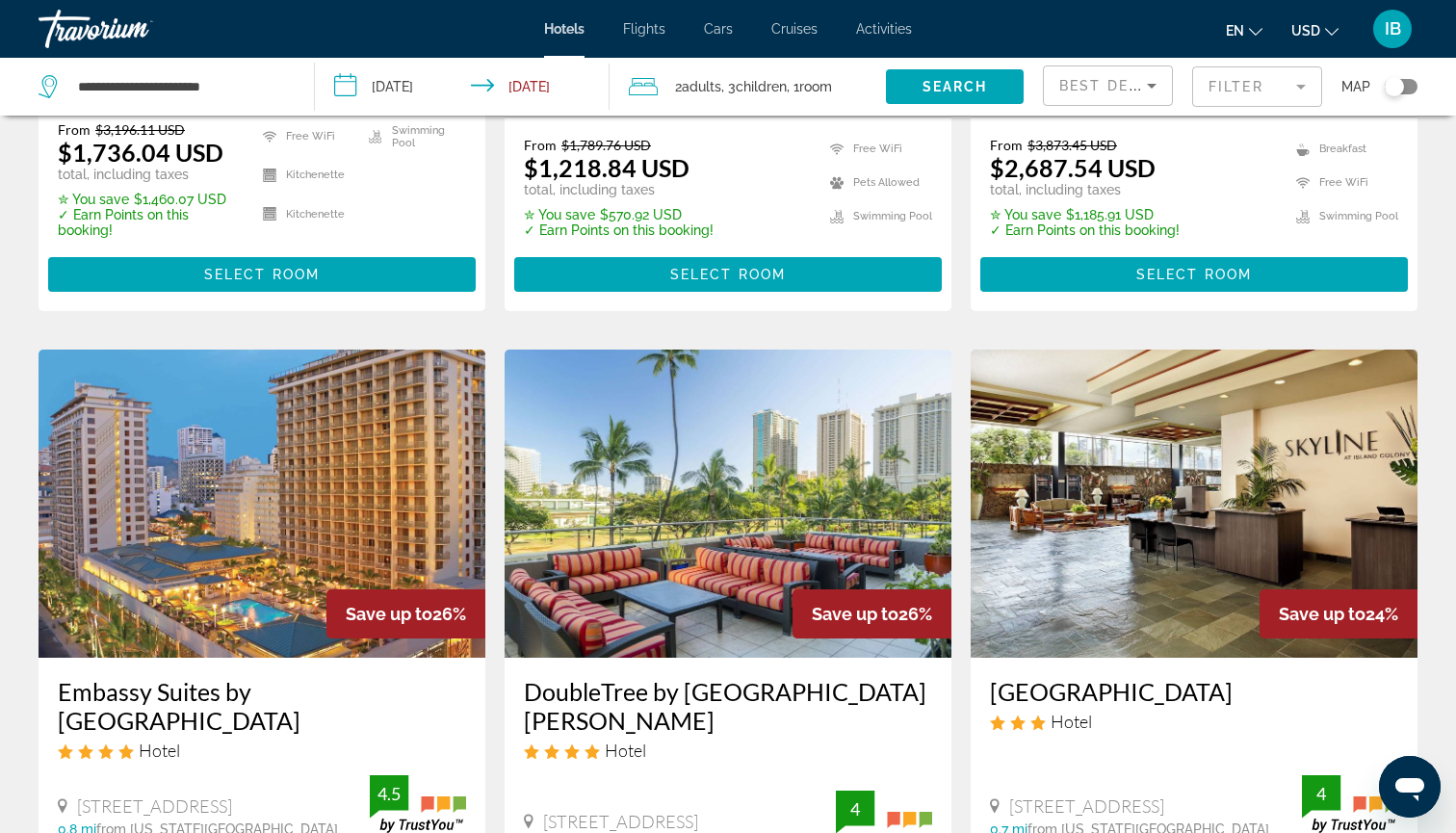
scroll to position [692, 0]
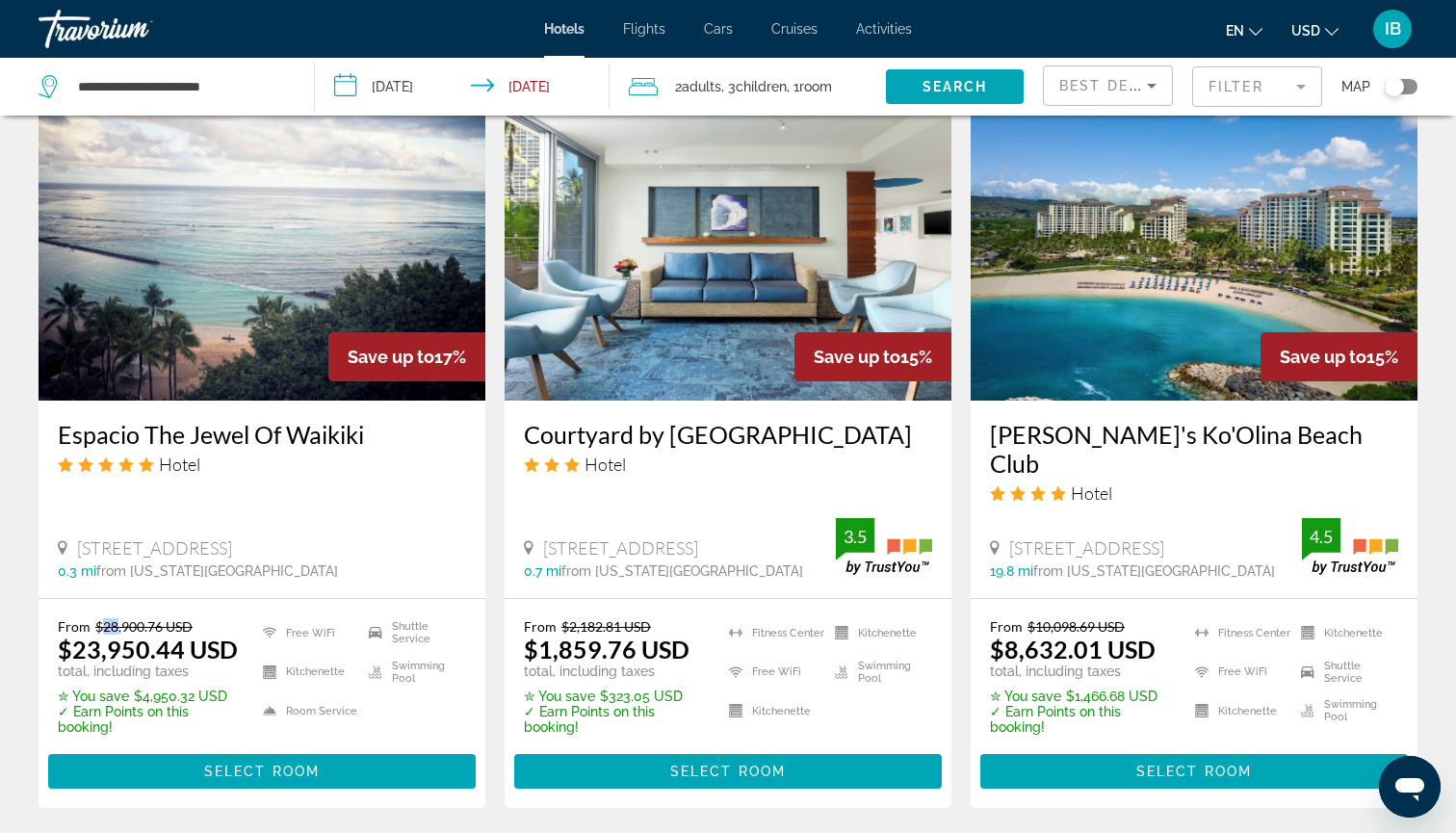
drag, startPoint x: 104, startPoint y: 569, endPoint x: 114, endPoint y: 572, distance: 10.4
click at [114, 618] on del "$28,900.76 USD" at bounding box center [144, 626] width 98 height 16
